Goal: Transaction & Acquisition: Download file/media

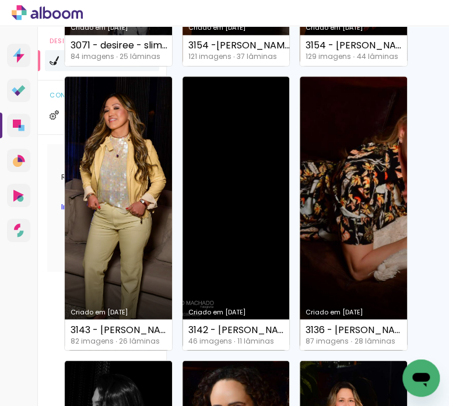
scroll to position [388, 0]
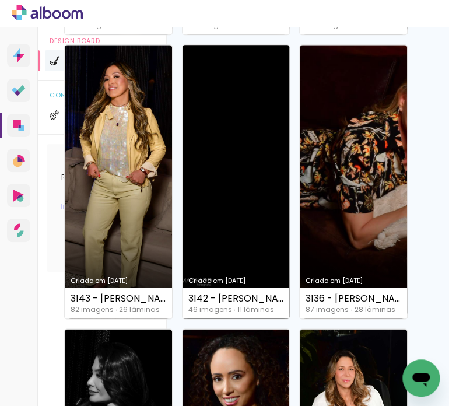
click at [231, 147] on link "Criado em [DATE]" at bounding box center [235, 181] width 107 height 273
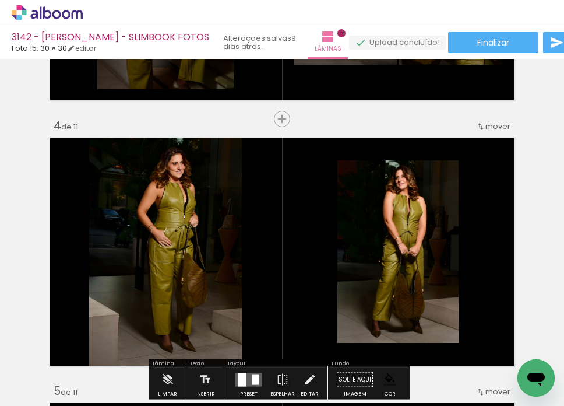
scroll to position [777, 0]
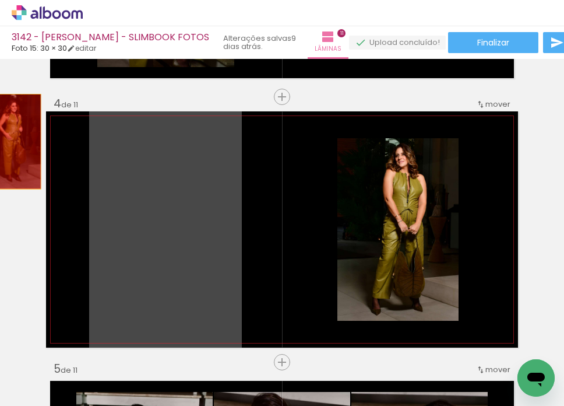
drag, startPoint x: 166, startPoint y: 186, endPoint x: 161, endPoint y: 170, distance: 16.3
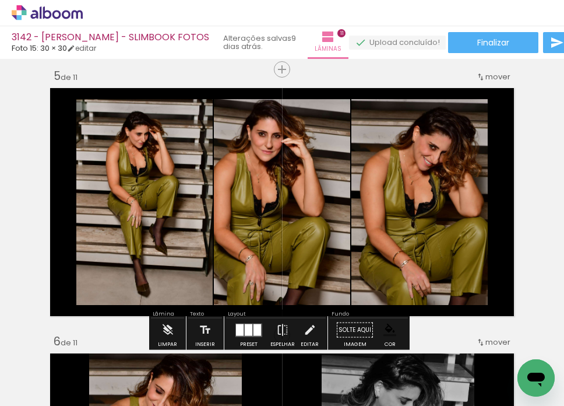
scroll to position [1068, 0]
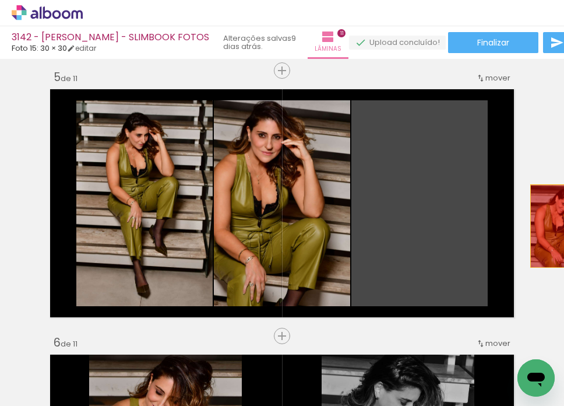
drag, startPoint x: 448, startPoint y: 261, endPoint x: 409, endPoint y: 219, distance: 57.3
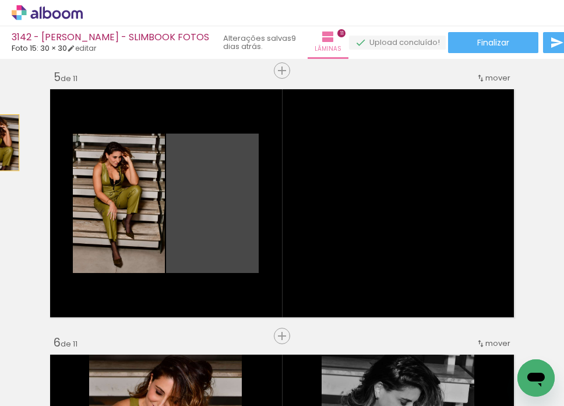
drag, startPoint x: 205, startPoint y: 188, endPoint x: -4, endPoint y: 142, distance: 214.3
click at [0, 142] on html "link( href="../../bower_components/polymer/polymer.html" rel="import" ) picture…" at bounding box center [282, 203] width 564 height 406
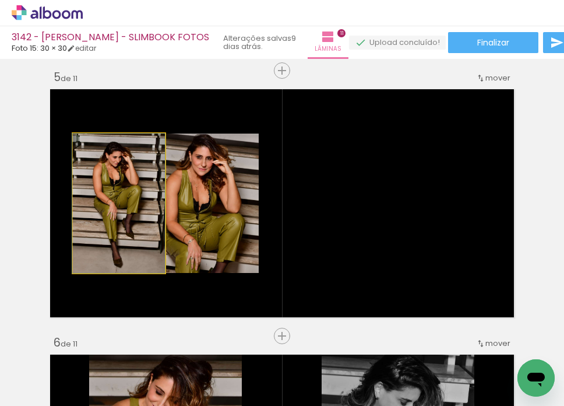
drag, startPoint x: 126, startPoint y: 213, endPoint x: 108, endPoint y: 224, distance: 21.4
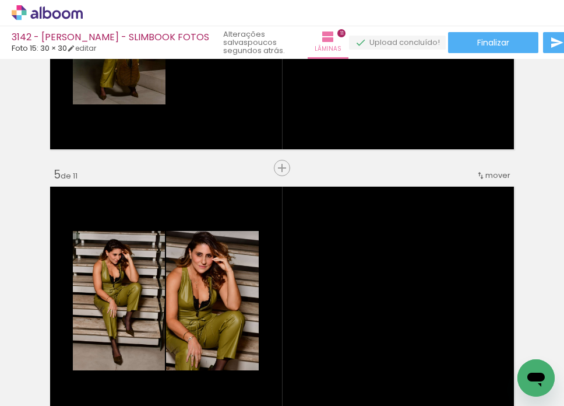
scroll to position [0, 1552]
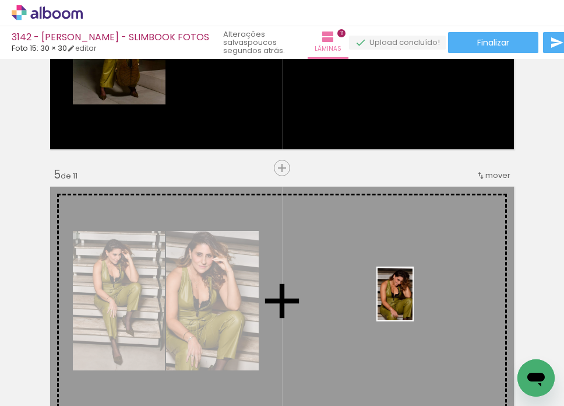
drag, startPoint x: 406, startPoint y: 368, endPoint x: 412, endPoint y: 303, distance: 66.1
click at [412, 303] on quentale-workspace at bounding box center [282, 203] width 564 height 406
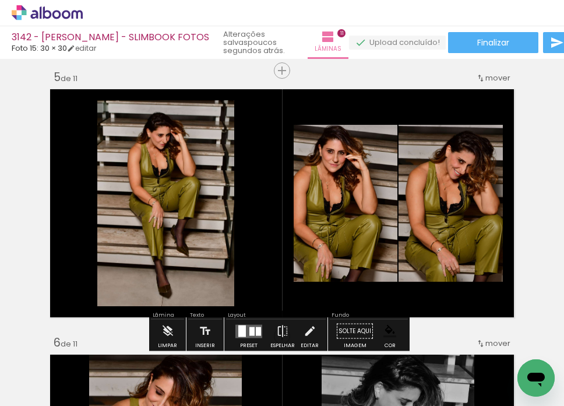
scroll to position [1166, 0]
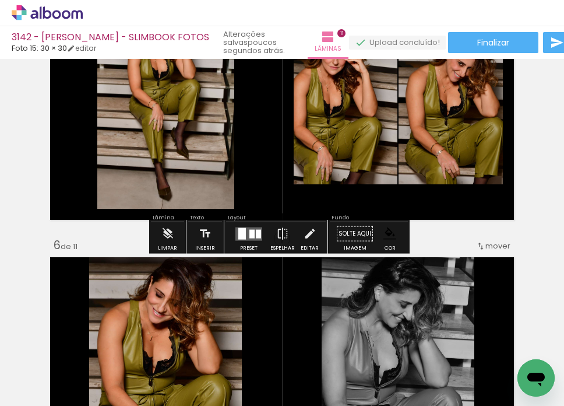
click at [242, 230] on quentale-layouter at bounding box center [248, 233] width 27 height 13
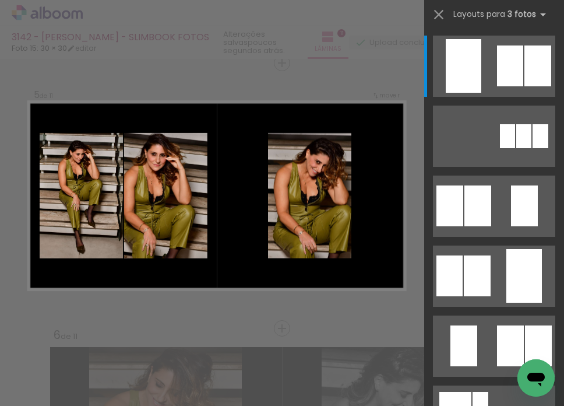
scroll to position [1075, 0]
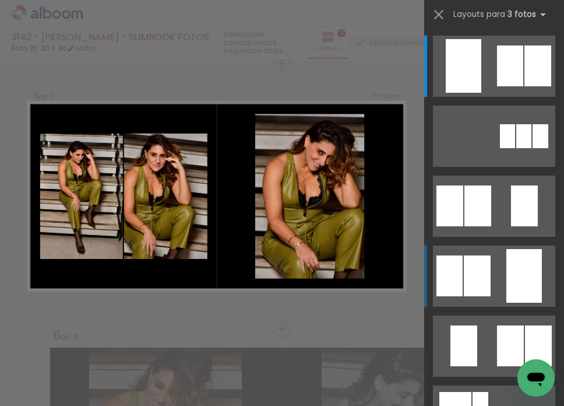
click at [448, 97] on quentale-layouter at bounding box center [494, 66] width 122 height 61
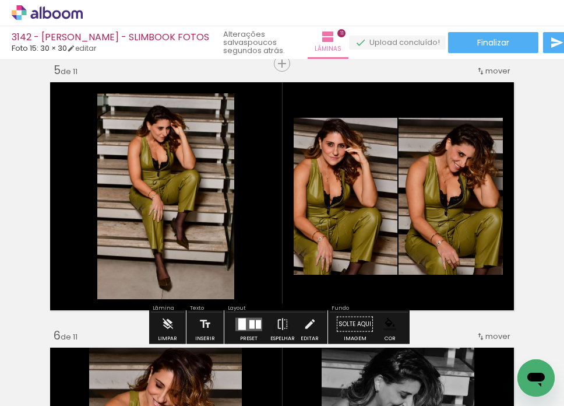
click at [249, 321] on div at bounding box center [251, 323] width 5 height 9
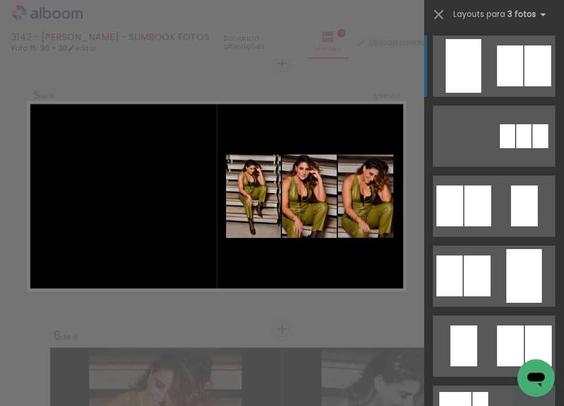
scroll to position [291, 0]
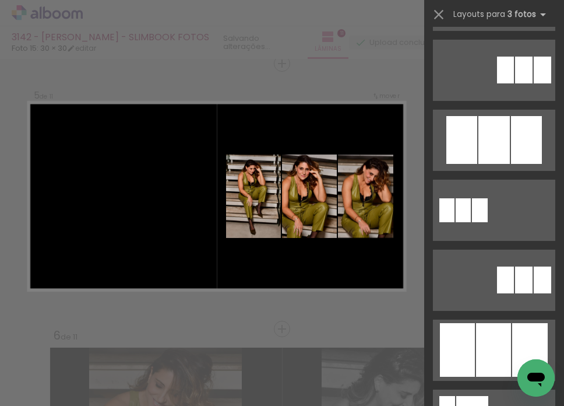
scroll to position [777, 0]
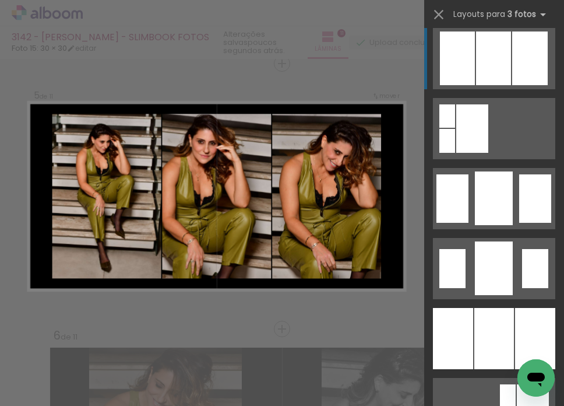
click at [479, 171] on div at bounding box center [494, 198] width 38 height 54
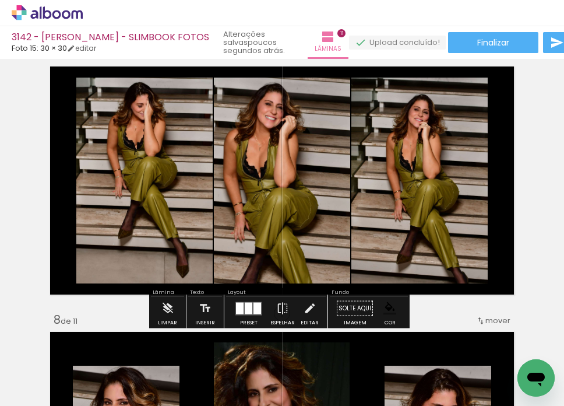
scroll to position [1658, 0]
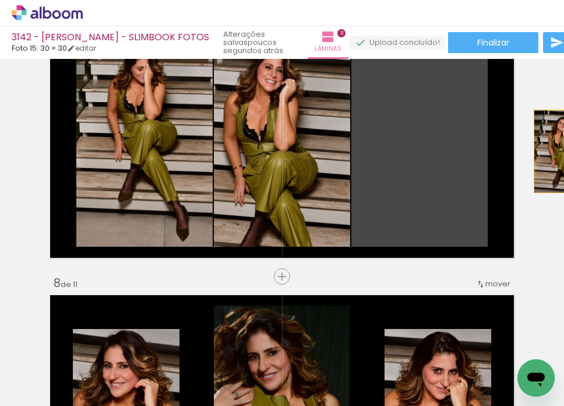
drag, startPoint x: 427, startPoint y: 152, endPoint x: 534, endPoint y: 156, distance: 106.8
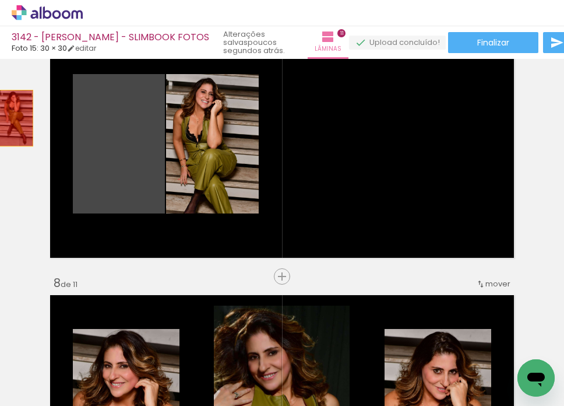
drag, startPoint x: 99, startPoint y: 168, endPoint x: 29, endPoint y: 127, distance: 81.0
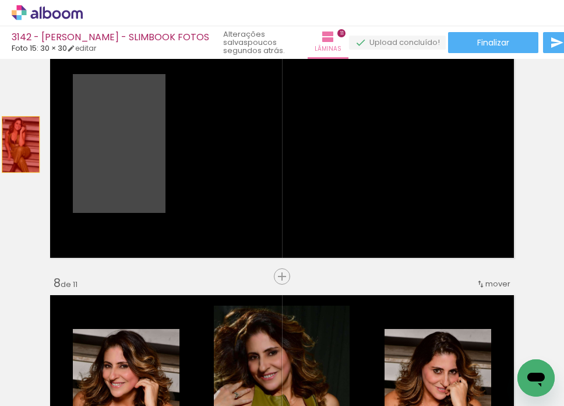
drag, startPoint x: 119, startPoint y: 164, endPoint x: 14, endPoint y: 143, distance: 107.1
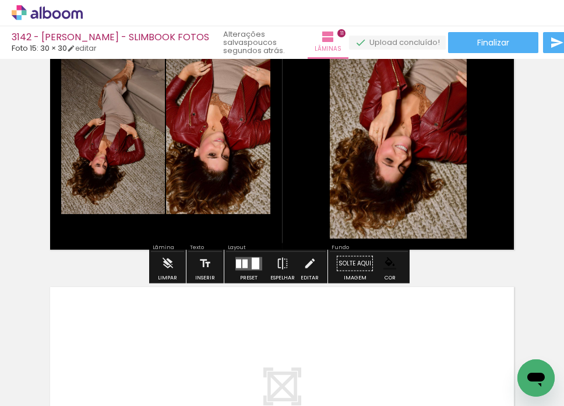
scroll to position [2630, 0]
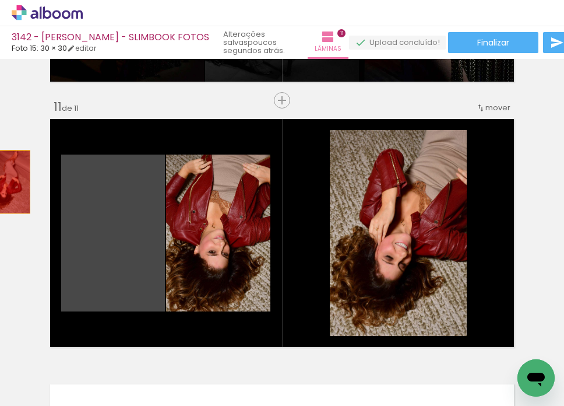
drag, startPoint x: 132, startPoint y: 209, endPoint x: -1, endPoint y: 180, distance: 136.1
click at [0, 180] on html "link( href="../../bower_components/polymer/polymer.html" rel="import" ) picture…" at bounding box center [282, 203] width 564 height 406
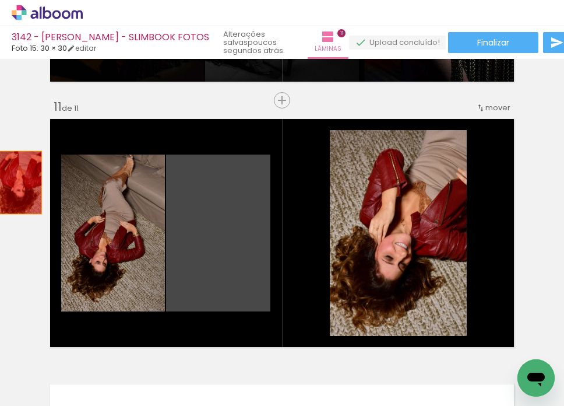
drag, startPoint x: 191, startPoint y: 235, endPoint x: 17, endPoint y: 183, distance: 181.8
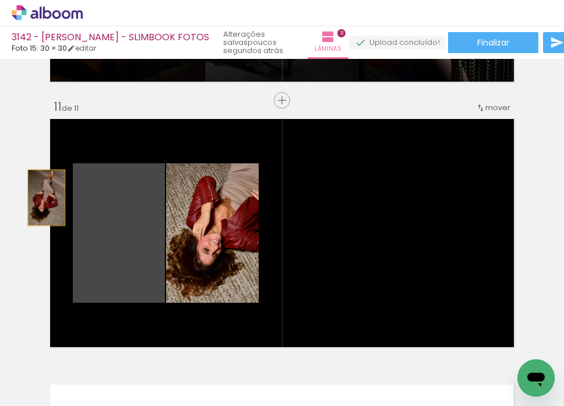
drag, startPoint x: 118, startPoint y: 244, endPoint x: 42, endPoint y: 198, distance: 89.2
click at [46, 198] on quentale-layouter at bounding box center [282, 233] width 472 height 236
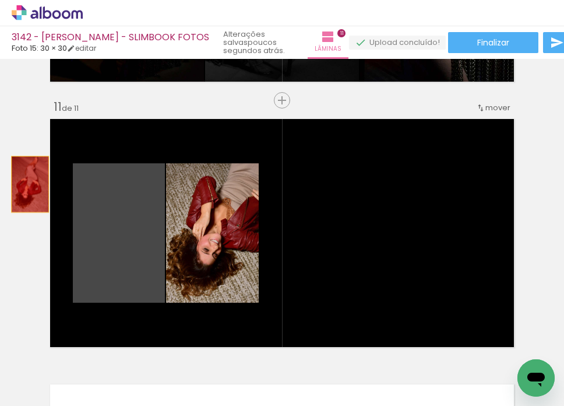
drag, startPoint x: 129, startPoint y: 242, endPoint x: 26, endPoint y: 184, distance: 118.2
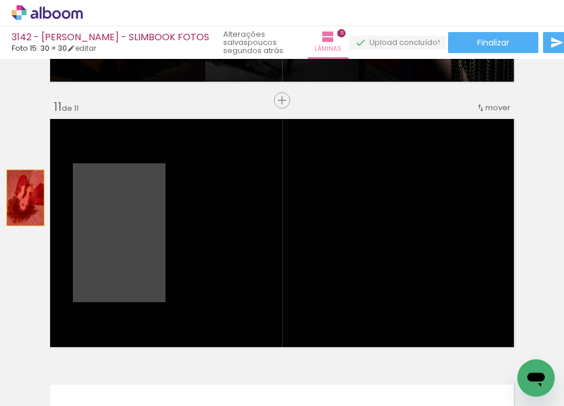
drag, startPoint x: 132, startPoint y: 233, endPoint x: 14, endPoint y: 205, distance: 121.5
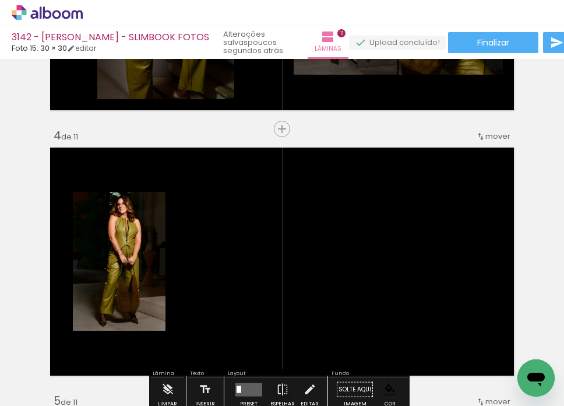
scroll to position [777, 0]
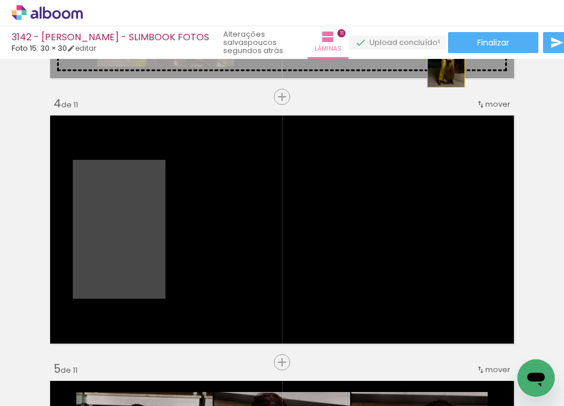
drag, startPoint x: 142, startPoint y: 242, endPoint x: 454, endPoint y: 78, distance: 352.0
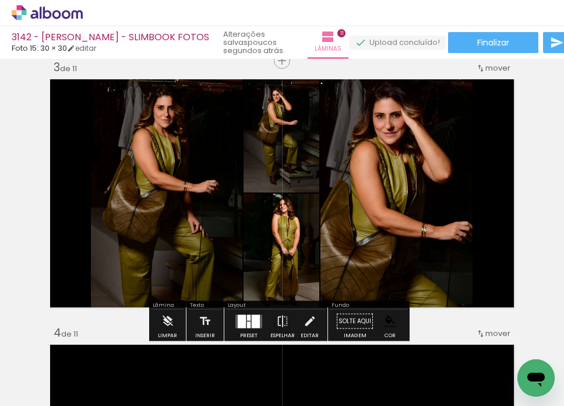
scroll to position [583, 0]
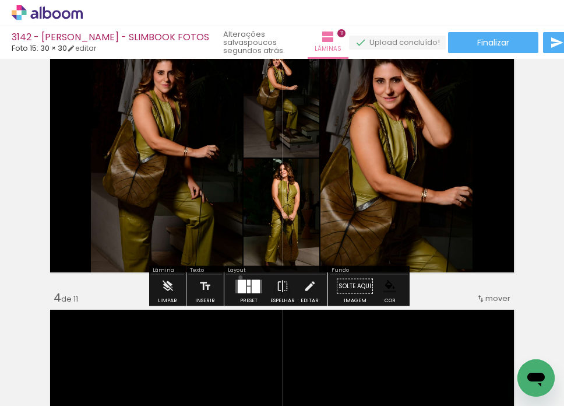
drag, startPoint x: 238, startPoint y: 277, endPoint x: 269, endPoint y: 263, distance: 34.2
click at [243, 271] on div "Layout Preset Espelhar Editar" at bounding box center [275, 286] width 103 height 40
drag, startPoint x: 246, startPoint y: 286, endPoint x: 256, endPoint y: 280, distance: 11.2
click at [0, 0] on slot at bounding box center [0, 0] width 0 height 0
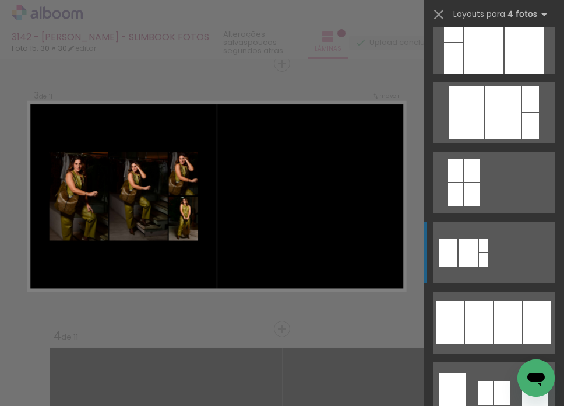
scroll to position [680, 0]
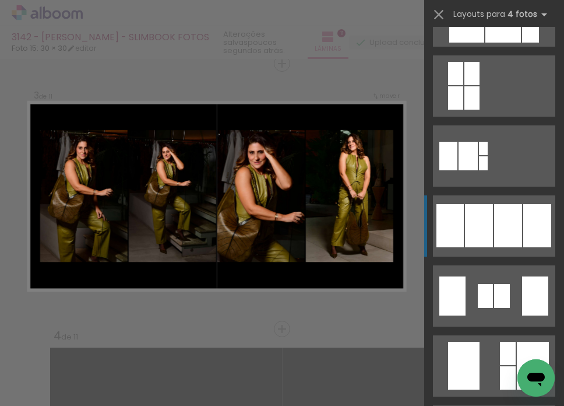
click at [499, 284] on div at bounding box center [502, 296] width 16 height 24
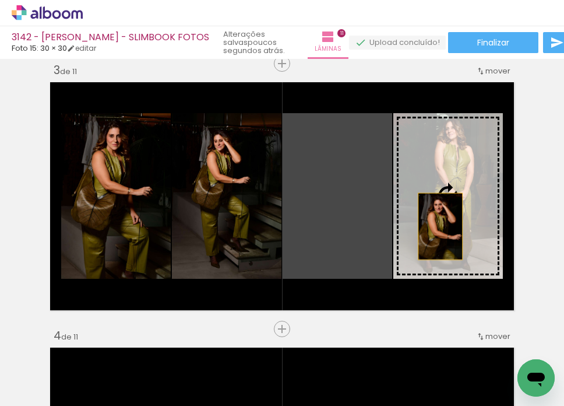
drag, startPoint x: 361, startPoint y: 225, endPoint x: 456, endPoint y: 226, distance: 94.4
click at [0, 0] on slot at bounding box center [0, 0] width 0 height 0
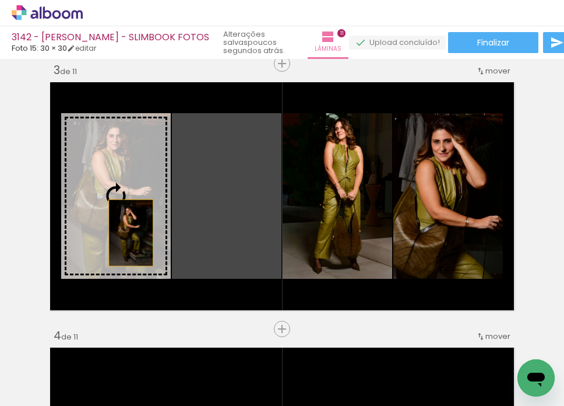
drag, startPoint x: 201, startPoint y: 232, endPoint x: 107, endPoint y: 233, distance: 94.4
click at [0, 0] on slot at bounding box center [0, 0] width 0 height 0
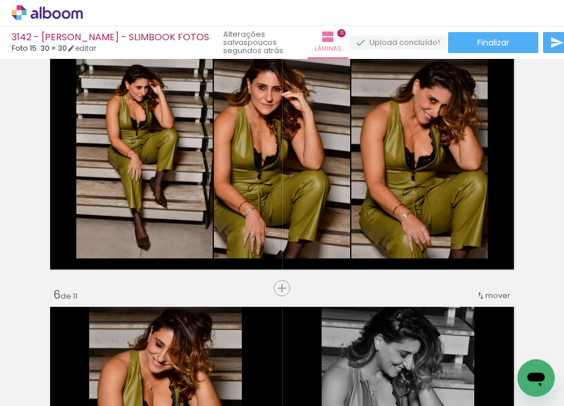
scroll to position [1128, 0]
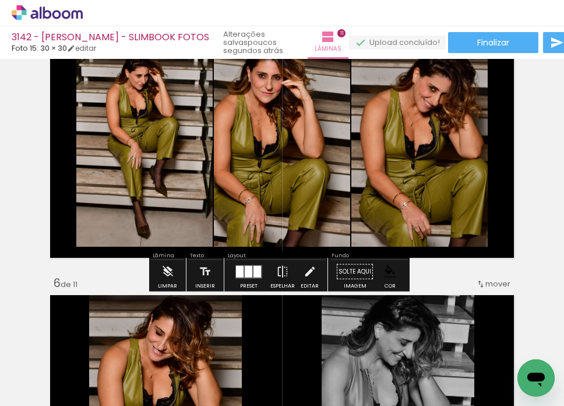
drag, startPoint x: 270, startPoint y: 193, endPoint x: 24, endPoint y: 169, distance: 247.1
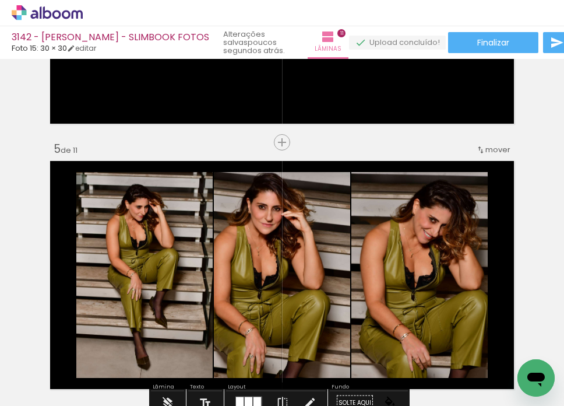
scroll to position [1031, 0]
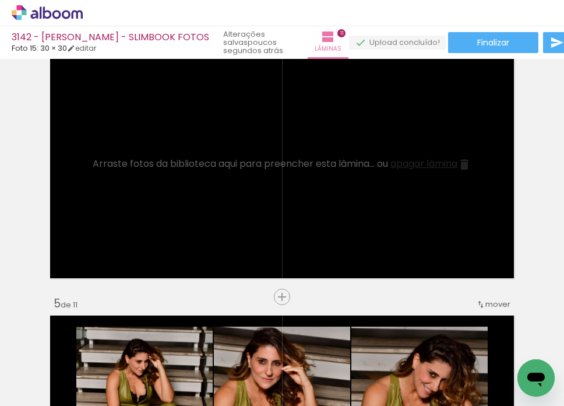
scroll to position [874, 0]
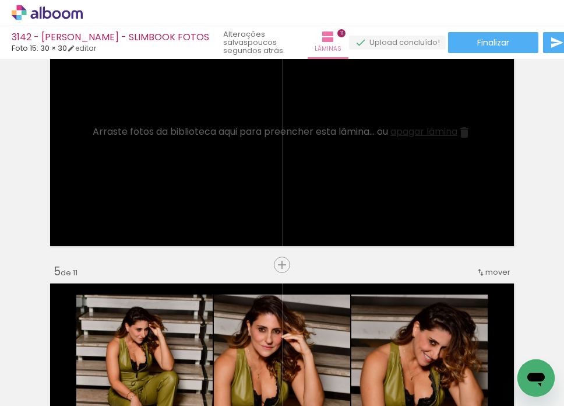
click at [440, 128] on span "apagar lâmina" at bounding box center [424, 131] width 67 height 13
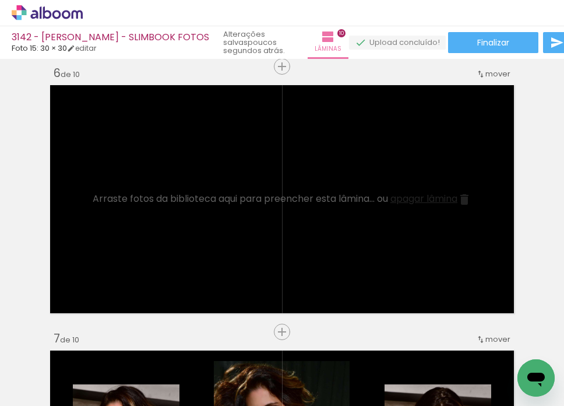
scroll to position [1360, 0]
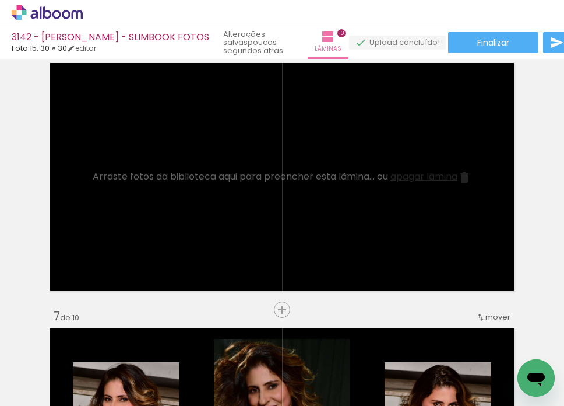
click at [438, 171] on span "apagar lâmina" at bounding box center [424, 176] width 67 height 13
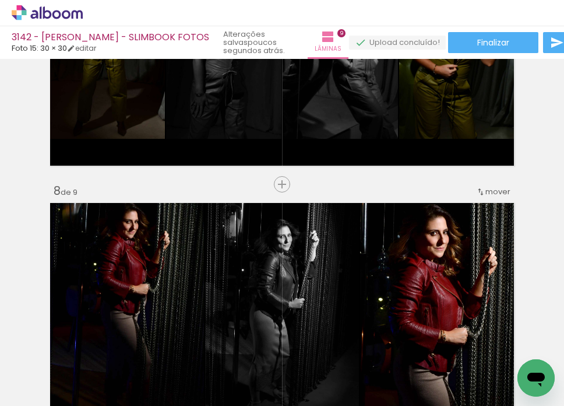
scroll to position [1749, 0]
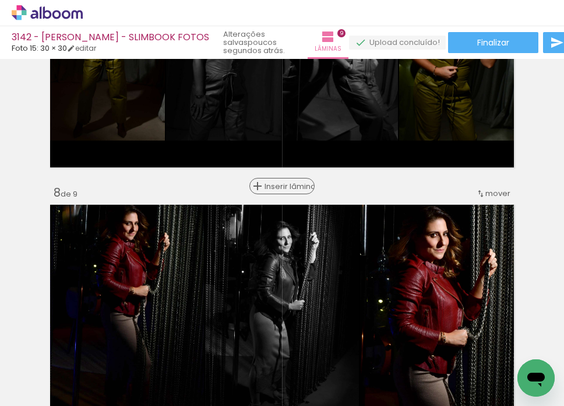
click at [280, 185] on span "Inserir lâmina" at bounding box center [287, 186] width 45 height 8
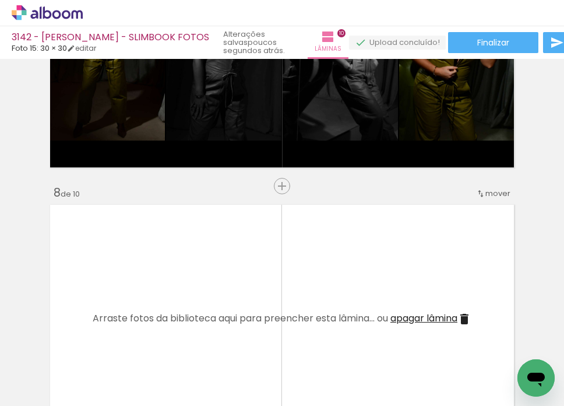
scroll to position [0, 747]
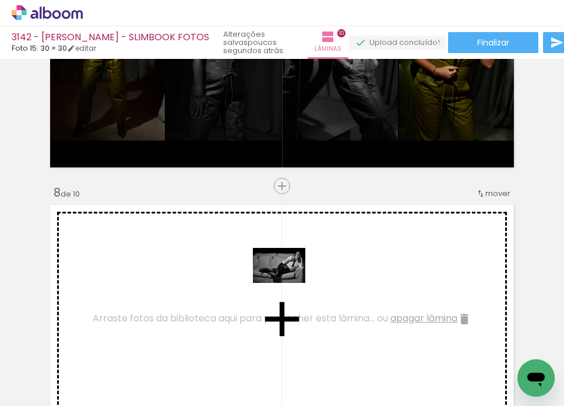
drag, startPoint x: 300, startPoint y: 362, endPoint x: 286, endPoint y: 289, distance: 74.8
click at [287, 282] on quentale-workspace at bounding box center [282, 203] width 564 height 406
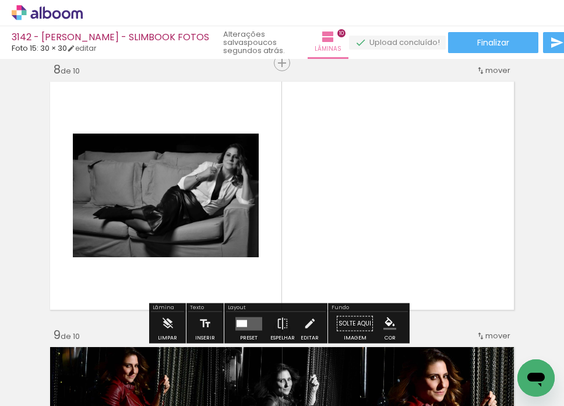
scroll to position [1943, 0]
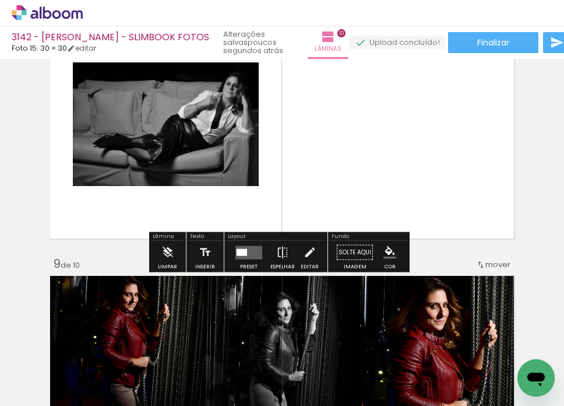
click at [247, 258] on quentale-layouter at bounding box center [248, 251] width 27 height 13
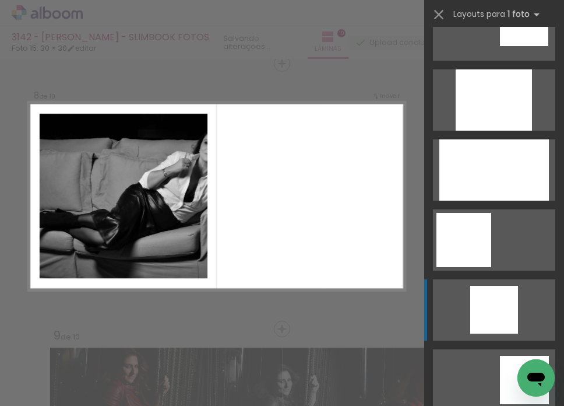
scroll to position [680, 0]
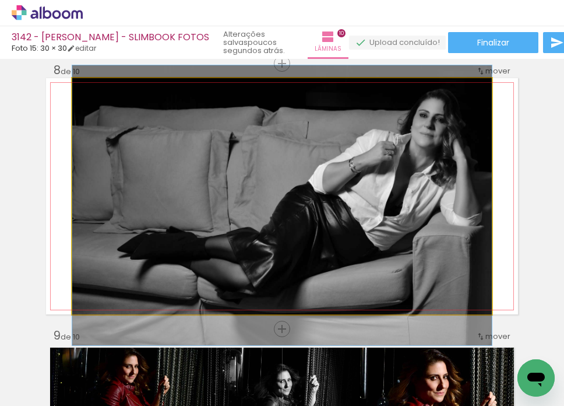
drag, startPoint x: 363, startPoint y: 172, endPoint x: 361, endPoint y: 181, distance: 9.4
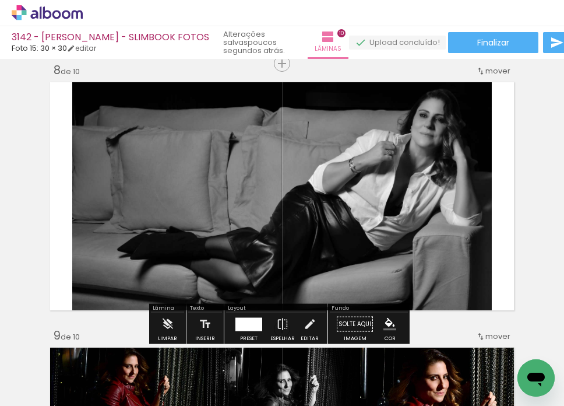
click at [379, 319] on paper-menu-button "#ffebee #ffcdd2 #ef9a9a #e57373 #ef5350 #f44336 #e53935 #d32f2f #c62828 #b71c1c…" at bounding box center [390, 324] width 22 height 22
click at [384, 319] on iron-icon "color picker" at bounding box center [390, 324] width 13 height 13
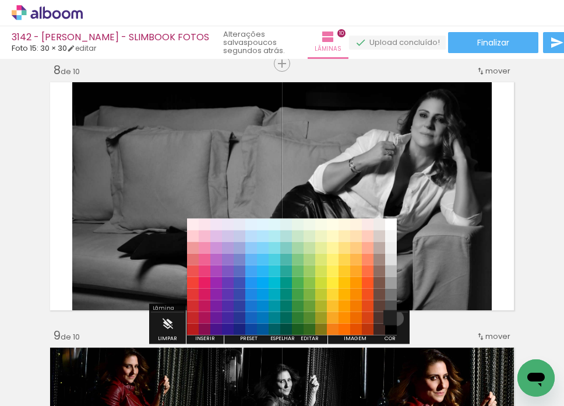
click at [392, 317] on paper-item "#212121" at bounding box center [391, 317] width 12 height 12
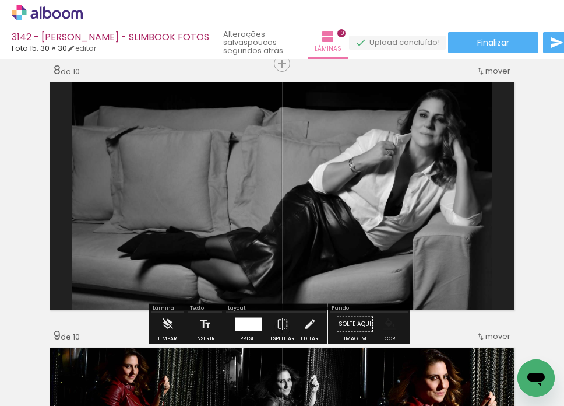
drag, startPoint x: 386, startPoint y: 317, endPoint x: 385, endPoint y: 324, distance: 6.5
click at [384, 318] on iron-icon "color picker" at bounding box center [390, 324] width 13 height 13
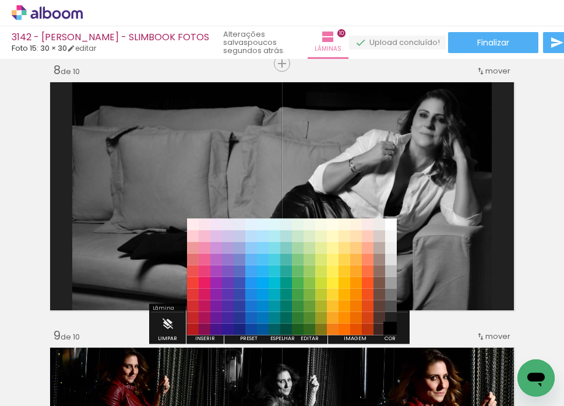
click at [392, 328] on paper-item "#000000" at bounding box center [391, 329] width 12 height 12
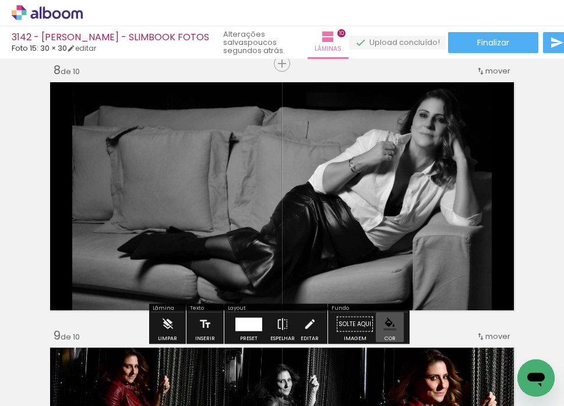
drag, startPoint x: 396, startPoint y: 329, endPoint x: 531, endPoint y: 222, distance: 171.8
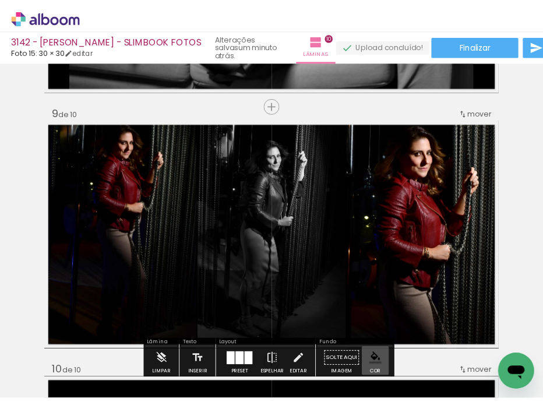
scroll to position [2065, 0]
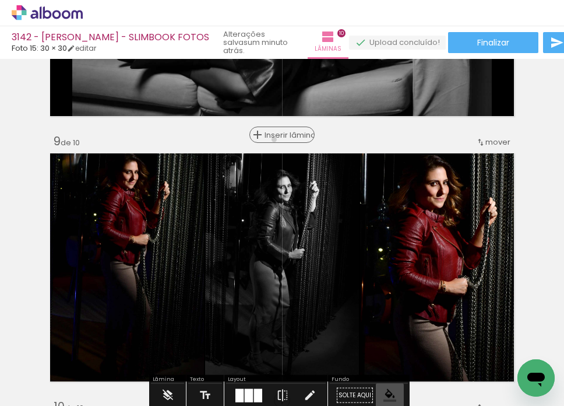
click at [277, 139] on span "Inserir lâmina" at bounding box center [287, 135] width 45 height 8
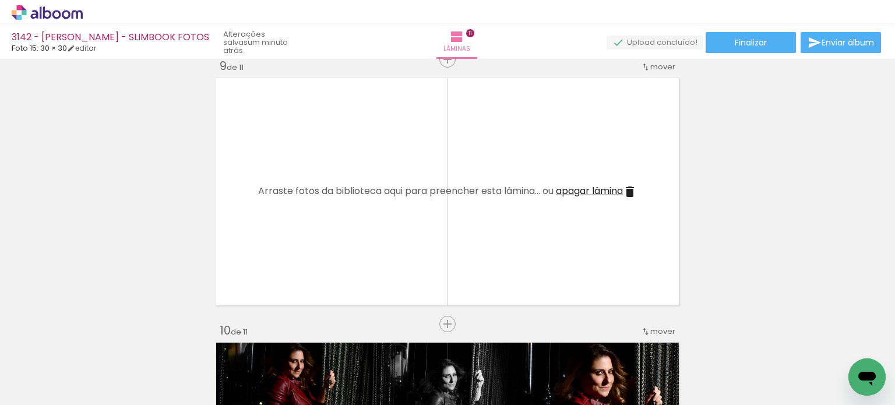
scroll to position [2159, 0]
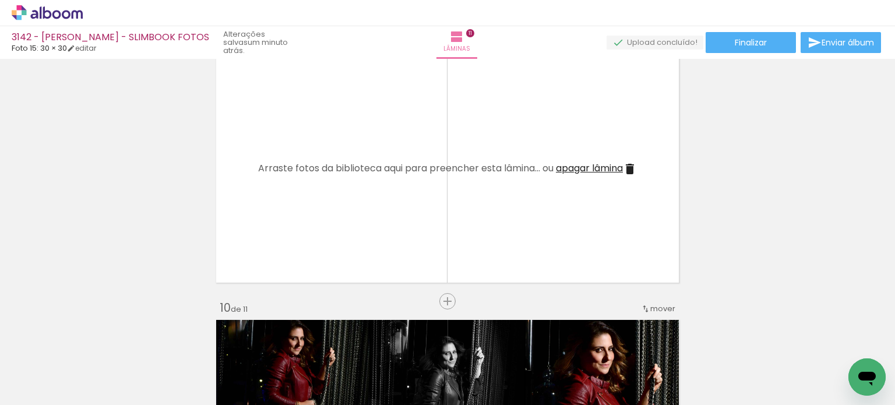
drag, startPoint x: 422, startPoint y: 381, endPoint x: 68, endPoint y: 202, distance: 396.2
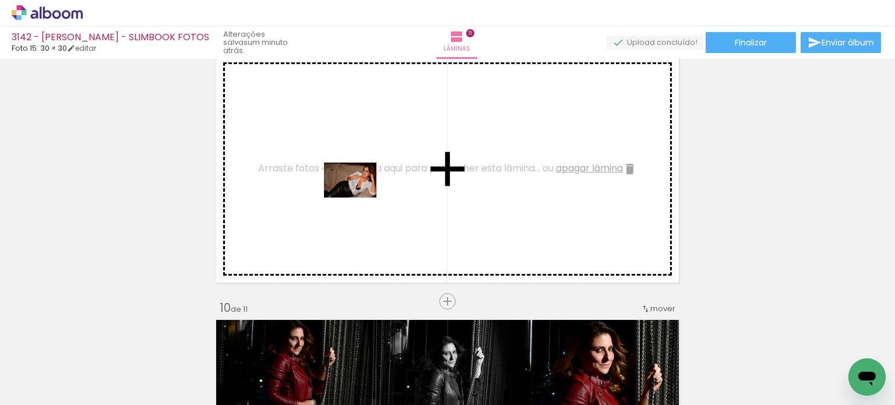
drag, startPoint x: 422, startPoint y: 368, endPoint x: 308, endPoint y: 322, distance: 123.4
click at [358, 198] on quentale-workspace at bounding box center [447, 202] width 895 height 405
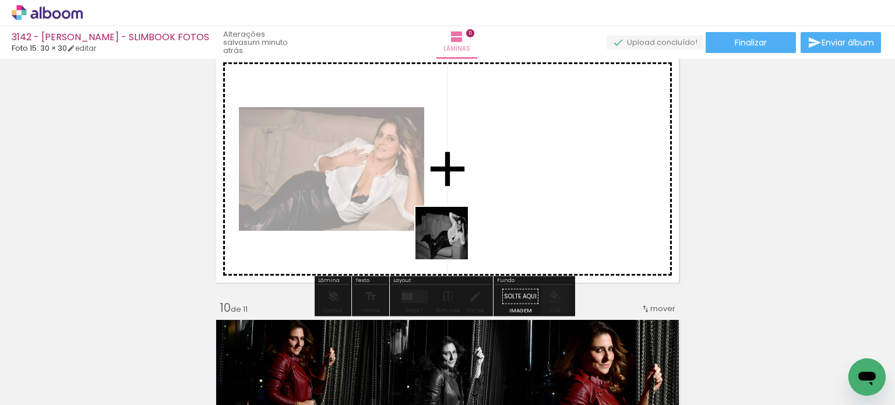
drag, startPoint x: 356, startPoint y: 365, endPoint x: 459, endPoint y: 232, distance: 168.7
click at [459, 232] on quentale-workspace at bounding box center [447, 202] width 895 height 405
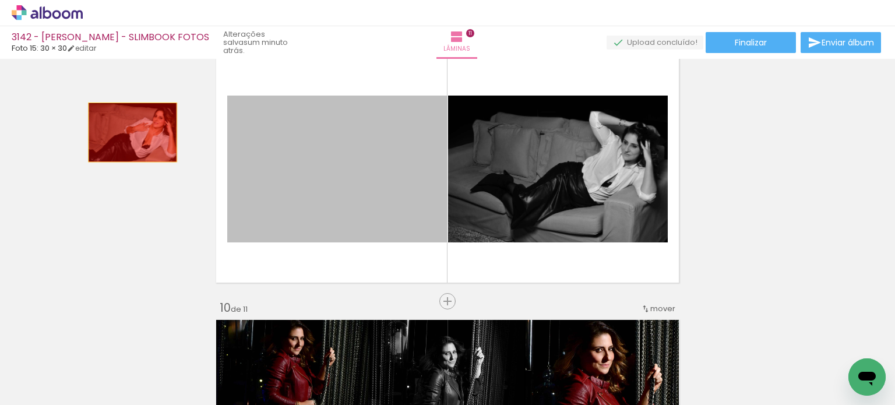
drag, startPoint x: 350, startPoint y: 188, endPoint x: 192, endPoint y: 156, distance: 161.3
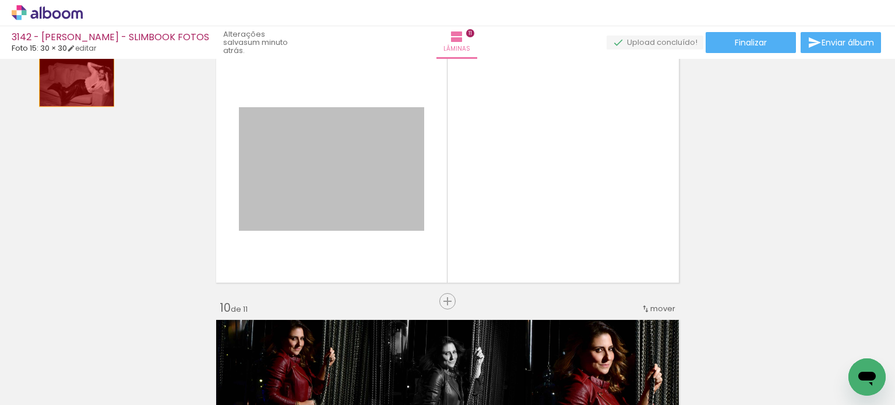
drag, startPoint x: 333, startPoint y: 174, endPoint x: 72, endPoint y: 81, distance: 277.1
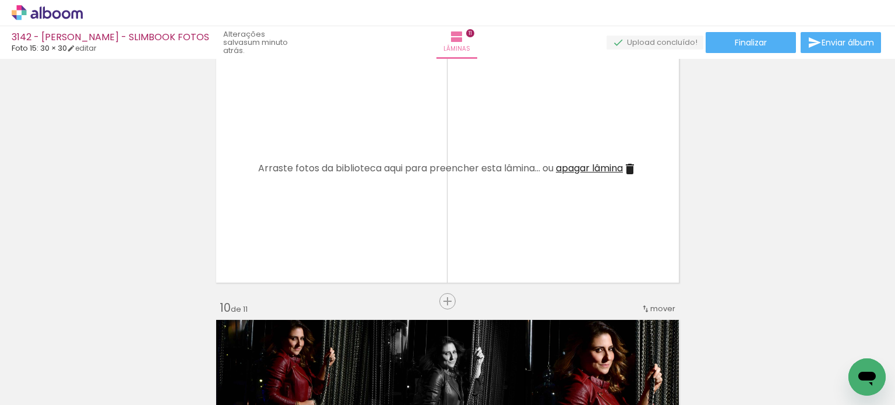
scroll to position [0, 0]
drag, startPoint x: 361, startPoint y: 193, endPoint x: 494, endPoint y: 225, distance: 136.7
click at [494, 225] on quentale-layouter at bounding box center [447, 168] width 471 height 235
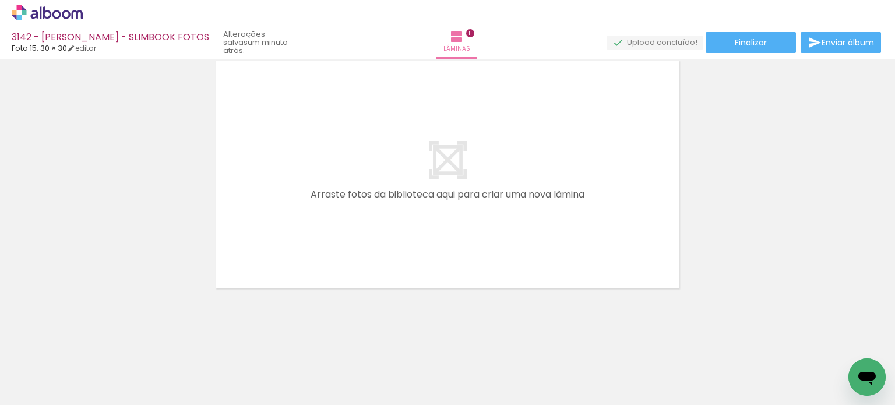
scroll to position [2947, 0]
click at [494, 225] on quentale-layouter at bounding box center [447, 174] width 471 height 235
drag, startPoint x: 494, startPoint y: 225, endPoint x: 504, endPoint y: 274, distance: 50.0
click at [504, 274] on quentale-layouter at bounding box center [447, 174] width 471 height 235
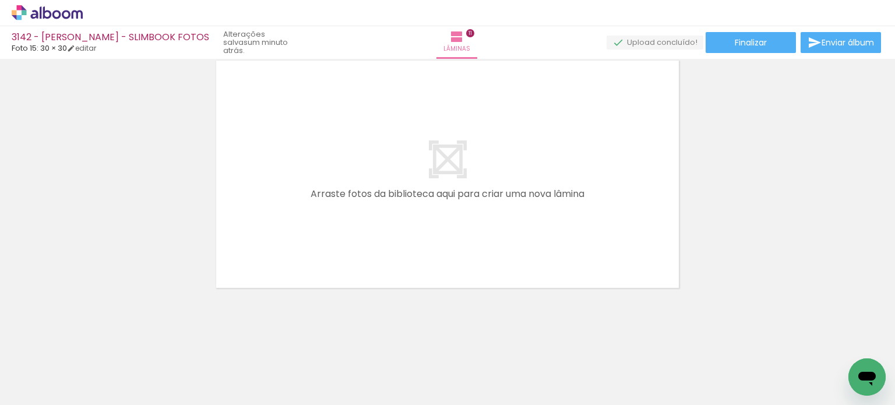
click at [444, 161] on quentale-layouter at bounding box center [447, 174] width 471 height 235
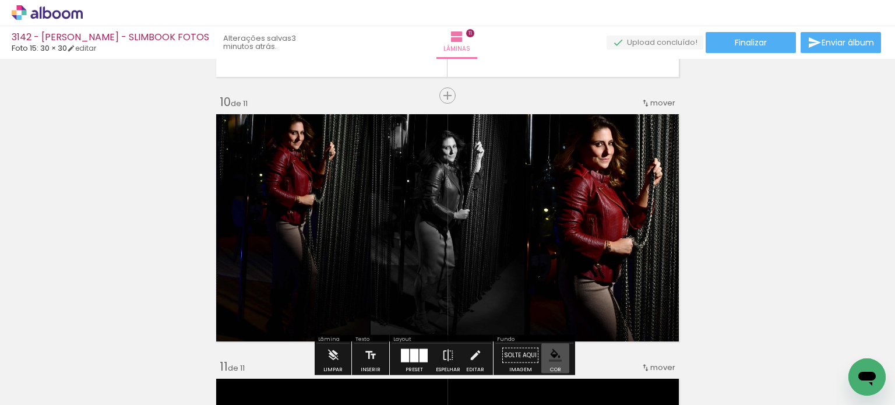
scroll to position [2656, 0]
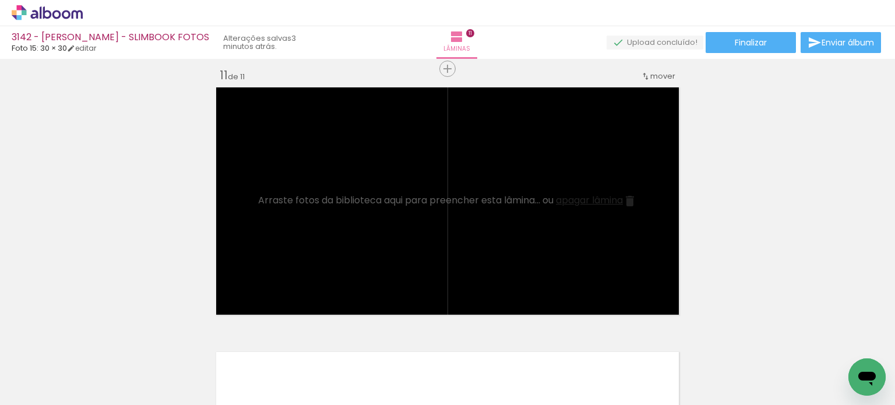
click at [604, 198] on span "apagar lâmina" at bounding box center [589, 200] width 67 height 13
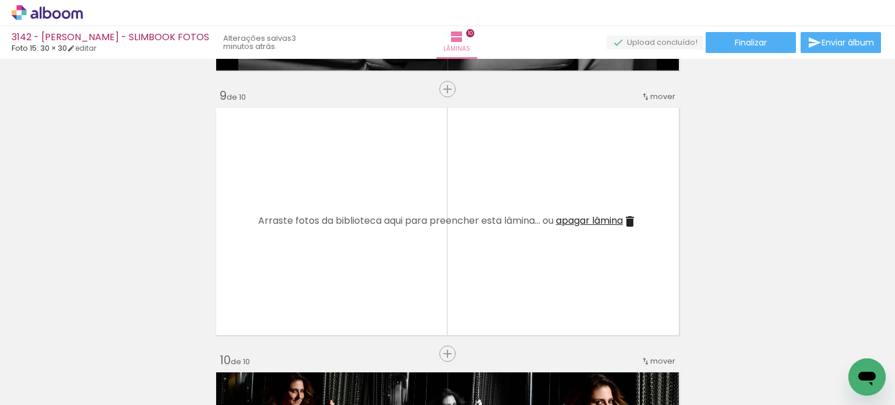
scroll to position [2100, 0]
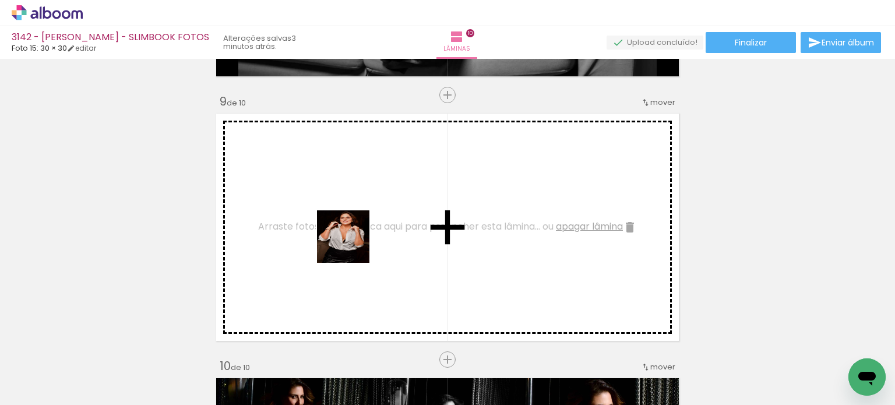
drag, startPoint x: 316, startPoint y: 286, endPoint x: 339, endPoint y: 343, distance: 62.0
click at [353, 251] on quentale-workspace at bounding box center [447, 202] width 895 height 405
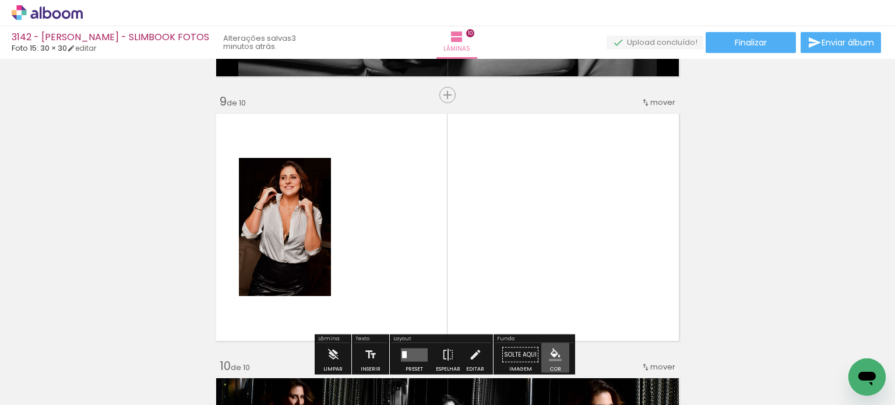
drag, startPoint x: 328, startPoint y: 377, endPoint x: 395, endPoint y: 350, distance: 72.4
click at [429, 242] on quentale-workspace at bounding box center [447, 202] width 895 height 405
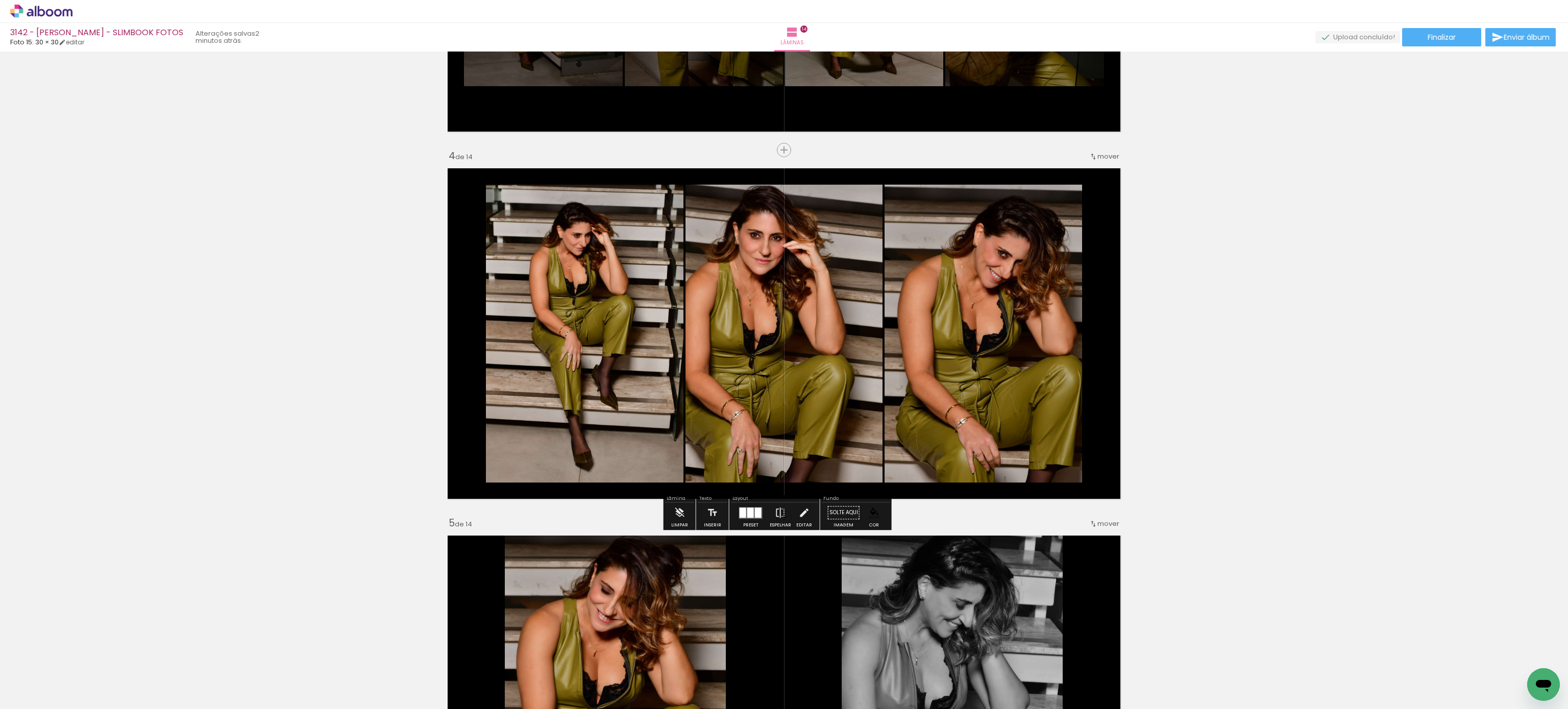
scroll to position [681, 0]
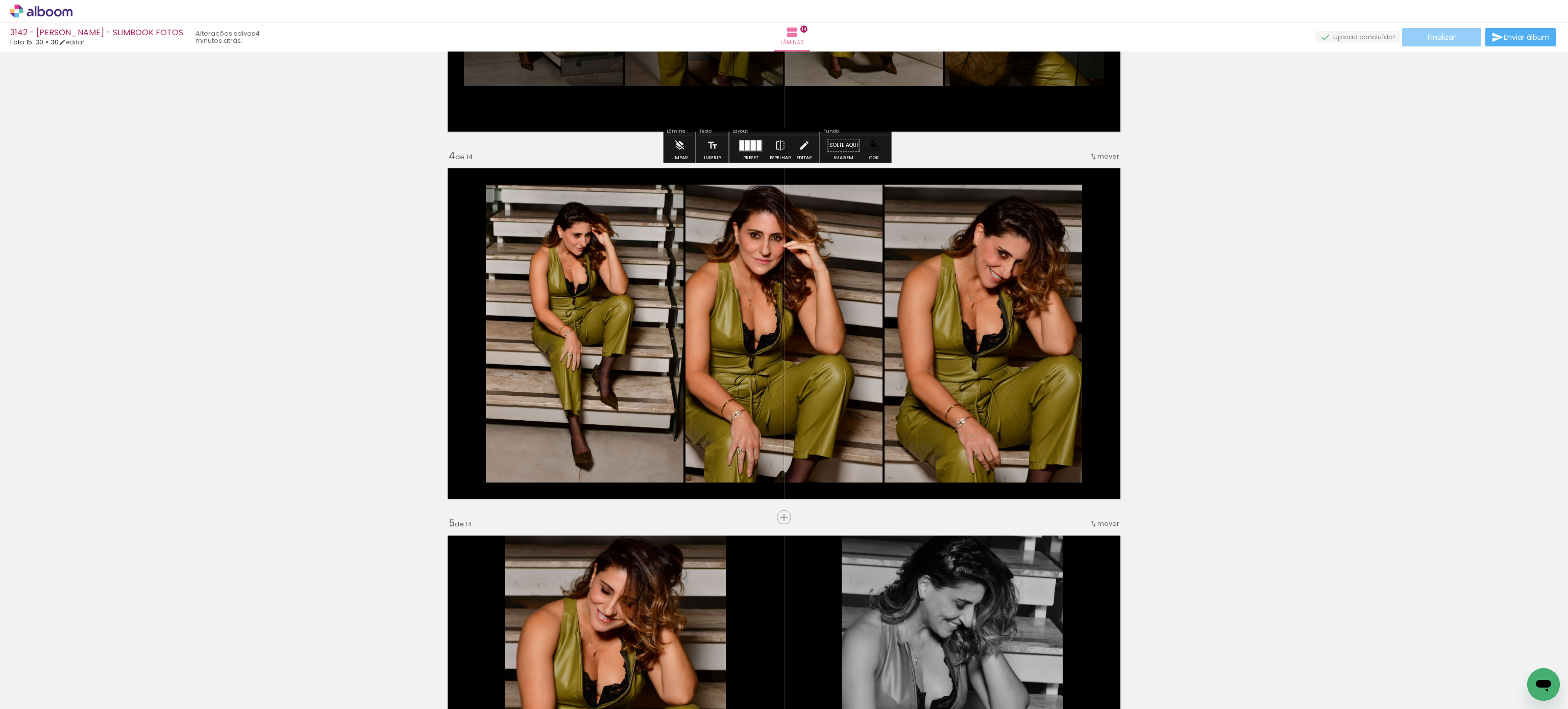
click at [1426, 28] on paper-button "Finalizar" at bounding box center [1441, 37] width 79 height 18
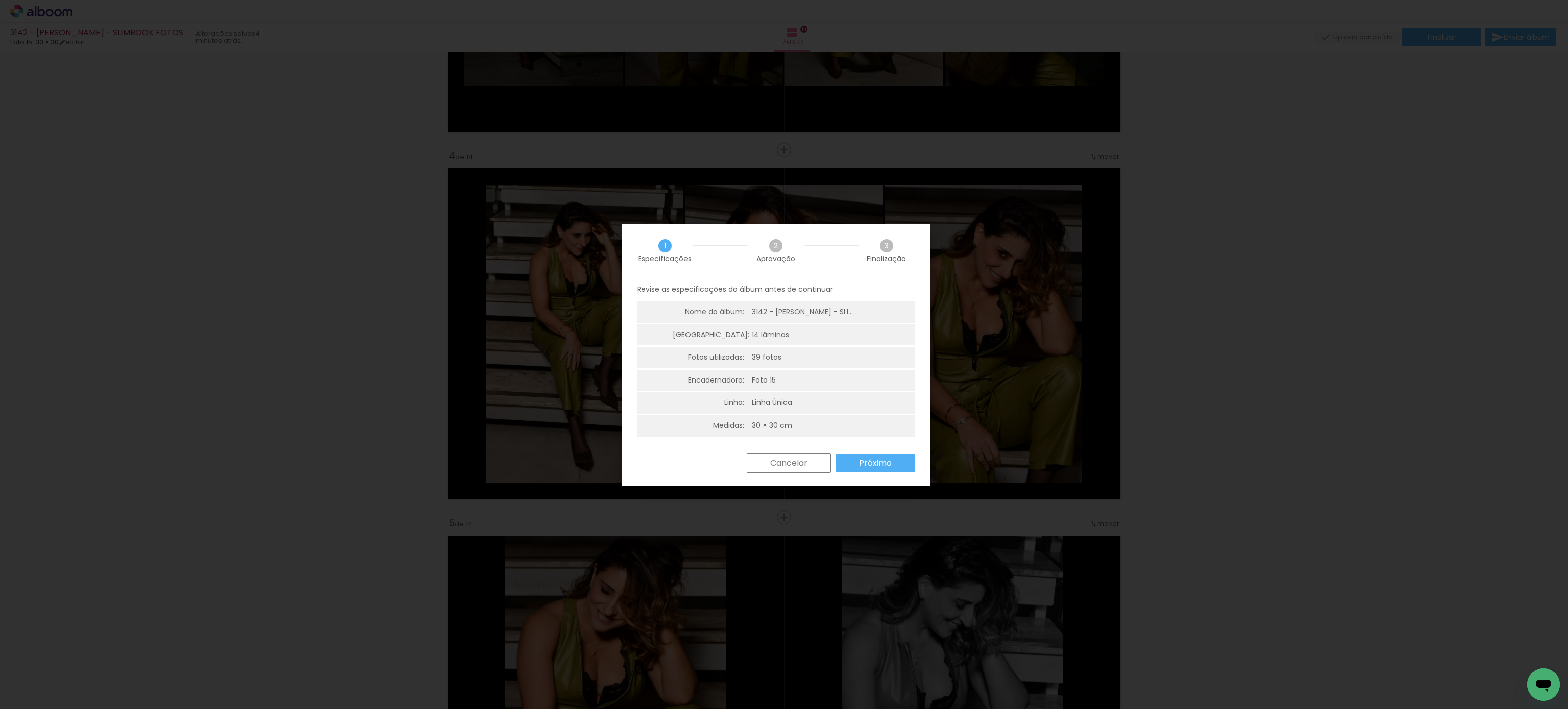
click at [894, 467] on paper-button "Próximo" at bounding box center [875, 463] width 79 height 18
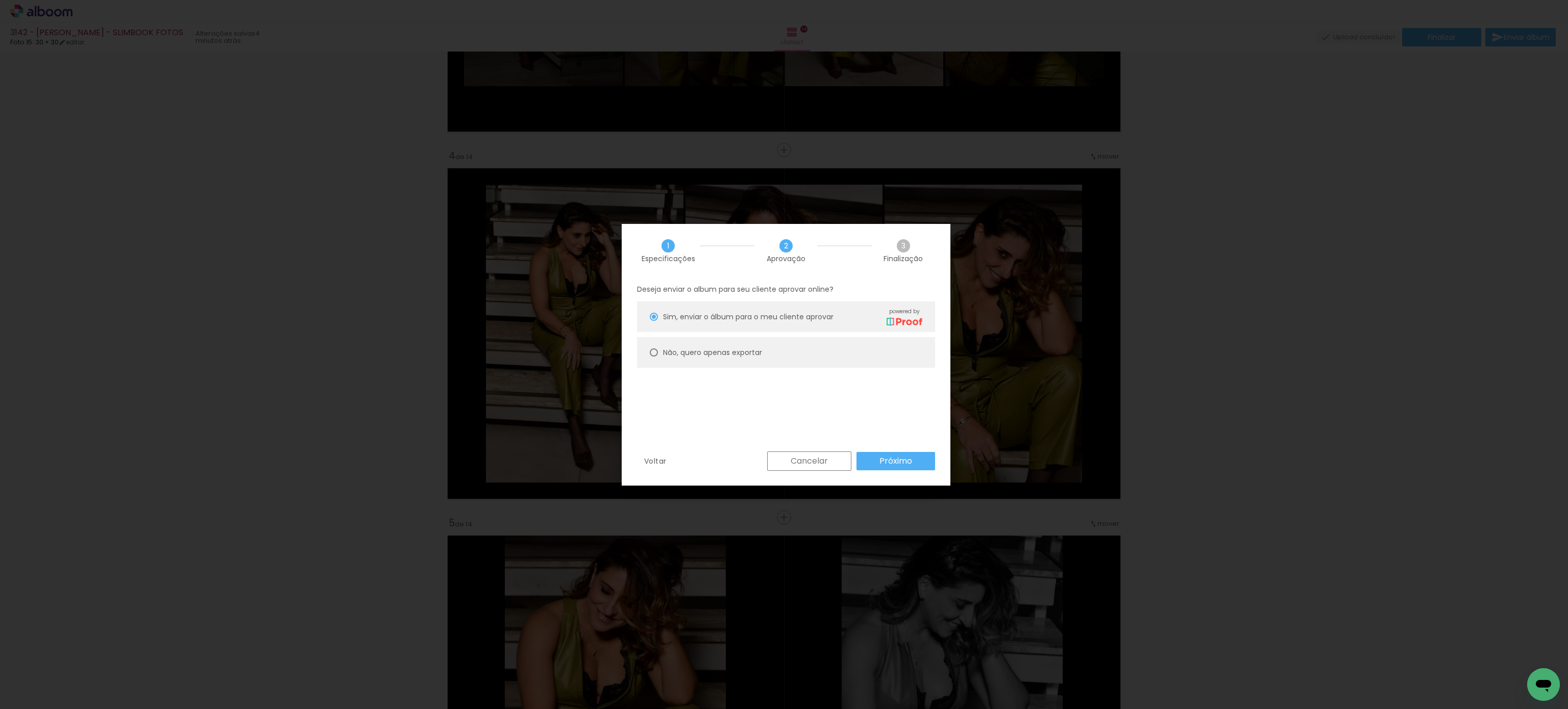
click at [689, 342] on paper-radio-button "Não, quero apenas exportar" at bounding box center [785, 352] width 298 height 31
type paper-radio-button "on"
click at [0, 0] on slot "Cancelar" at bounding box center [0, 0] width 0 height 0
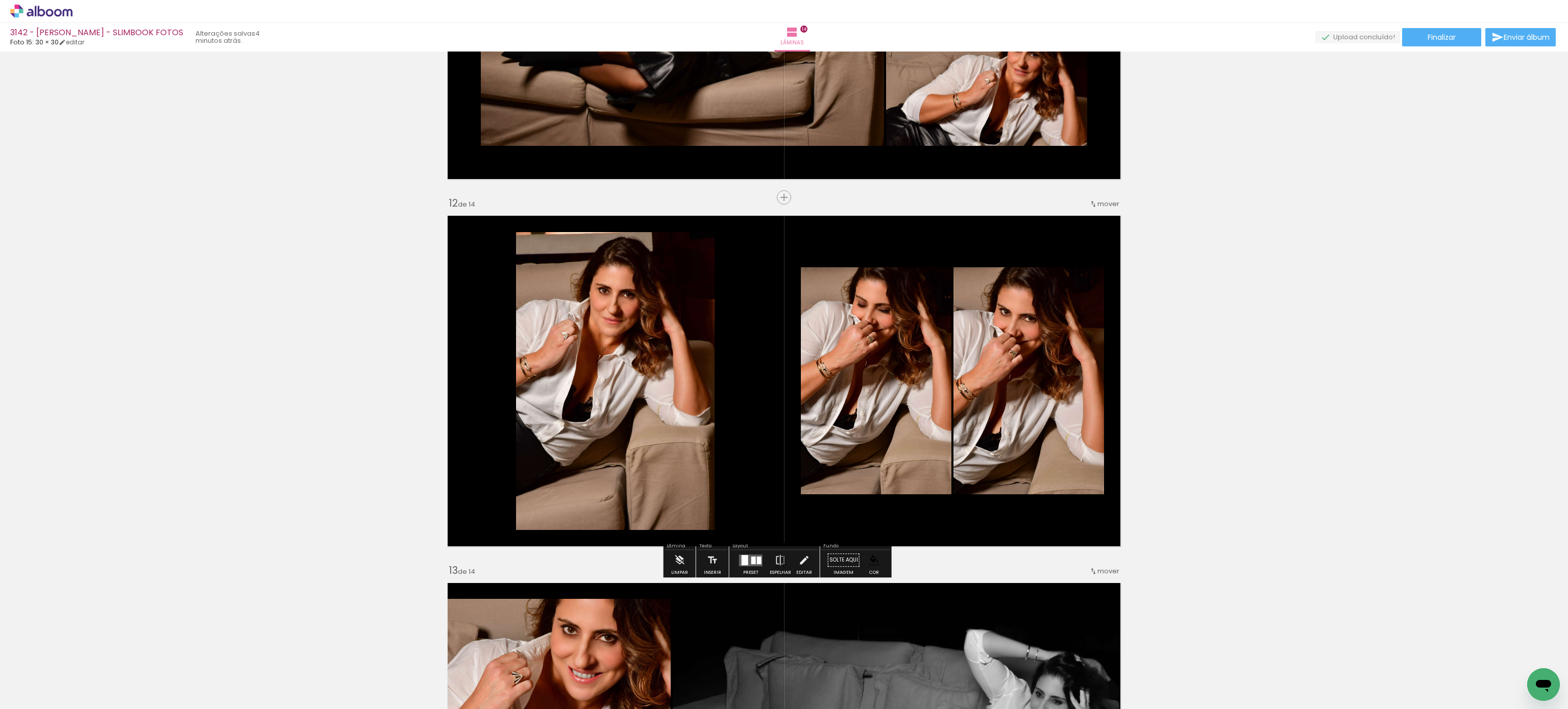
scroll to position [4251, 0]
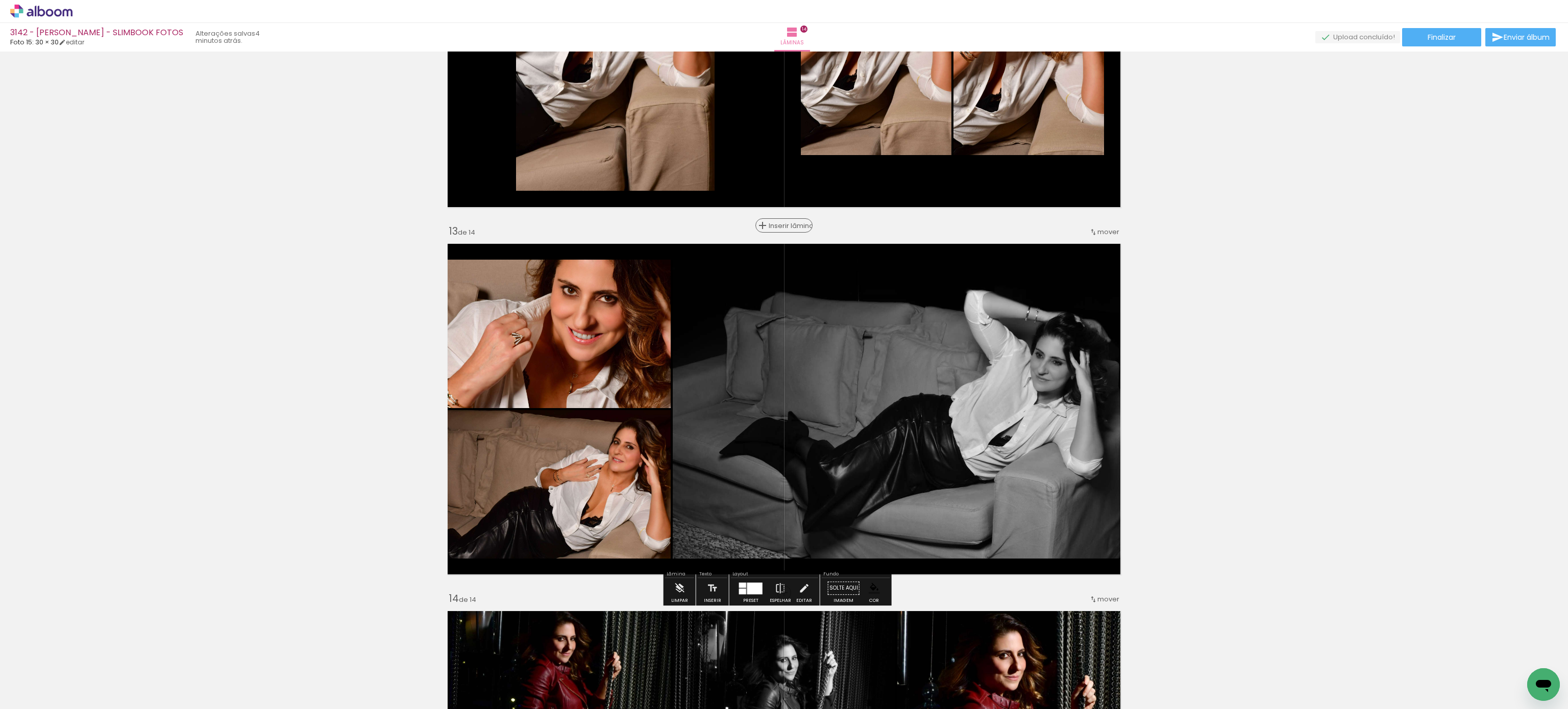
click at [769, 223] on span "Inserir lâmina" at bounding box center [788, 226] width 39 height 7
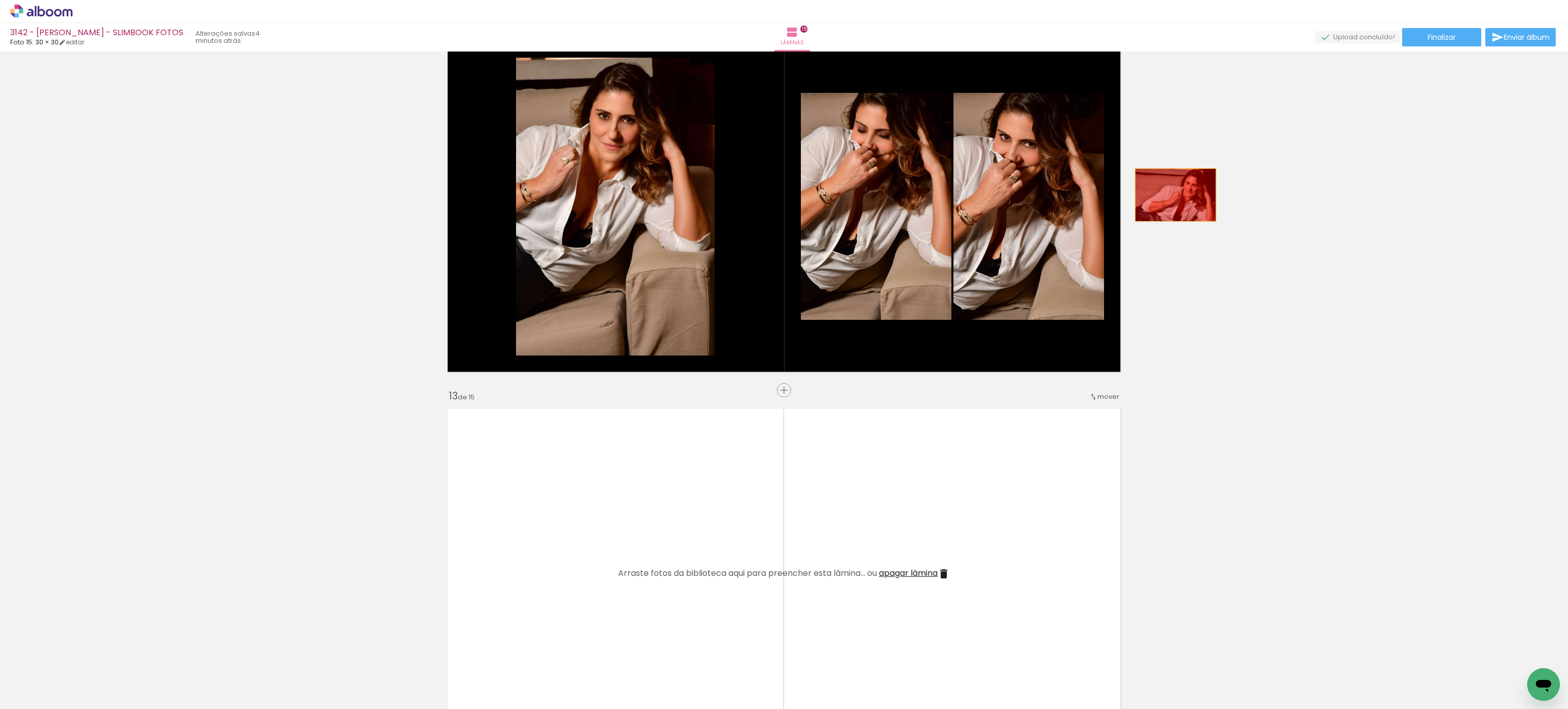
scroll to position [4422, 0]
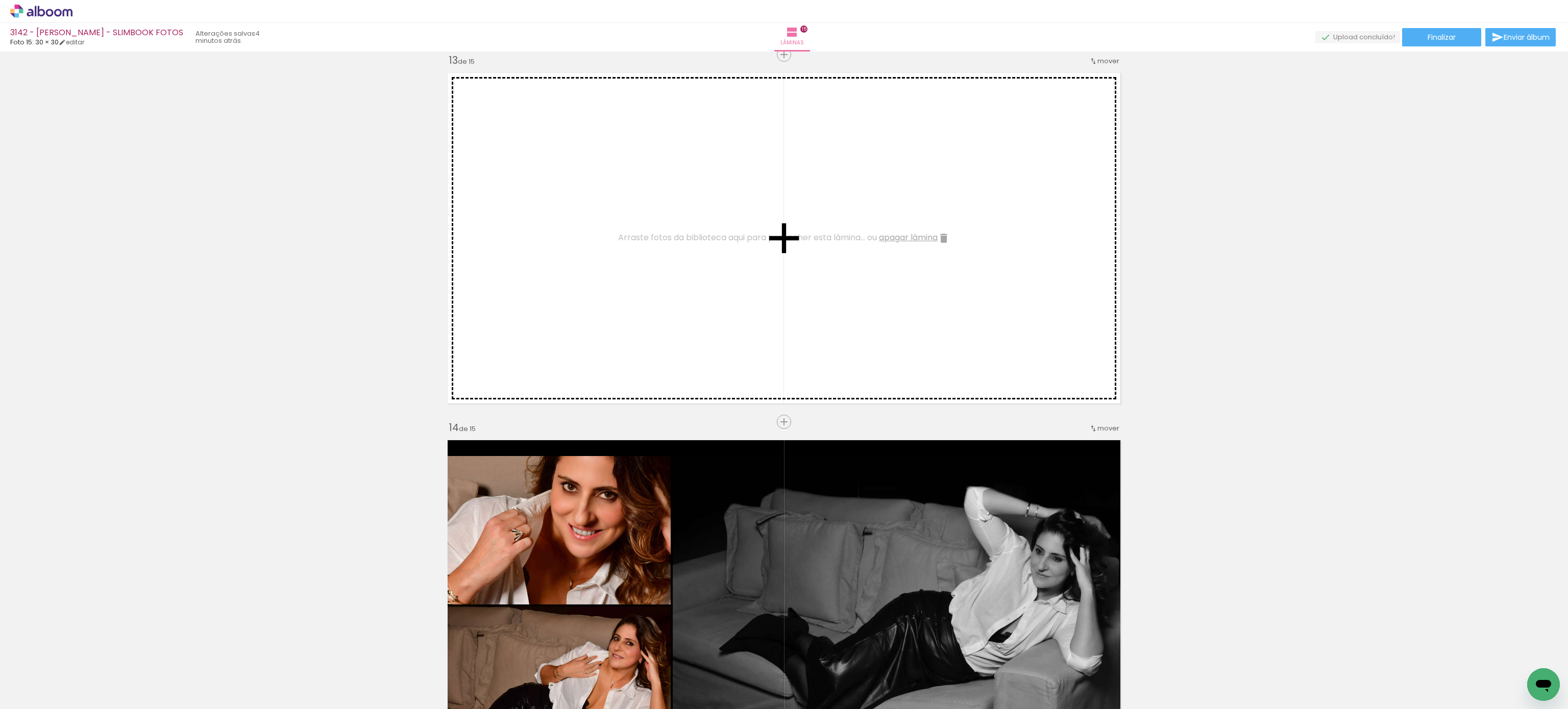
drag, startPoint x: 1218, startPoint y: 99, endPoint x: 671, endPoint y: 269, distance: 572.8
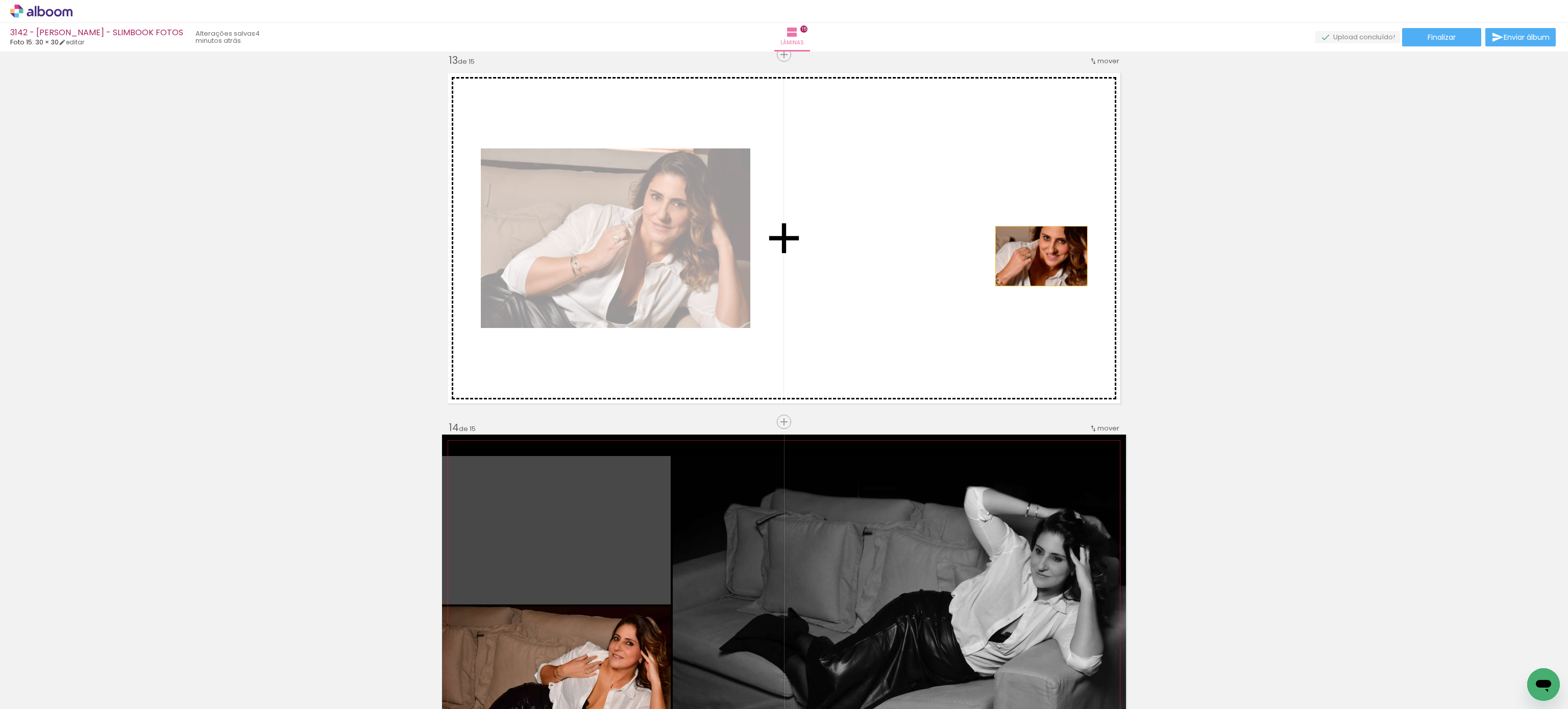
drag, startPoint x: 1049, startPoint y: 289, endPoint x: 1023, endPoint y: 271, distance: 31.6
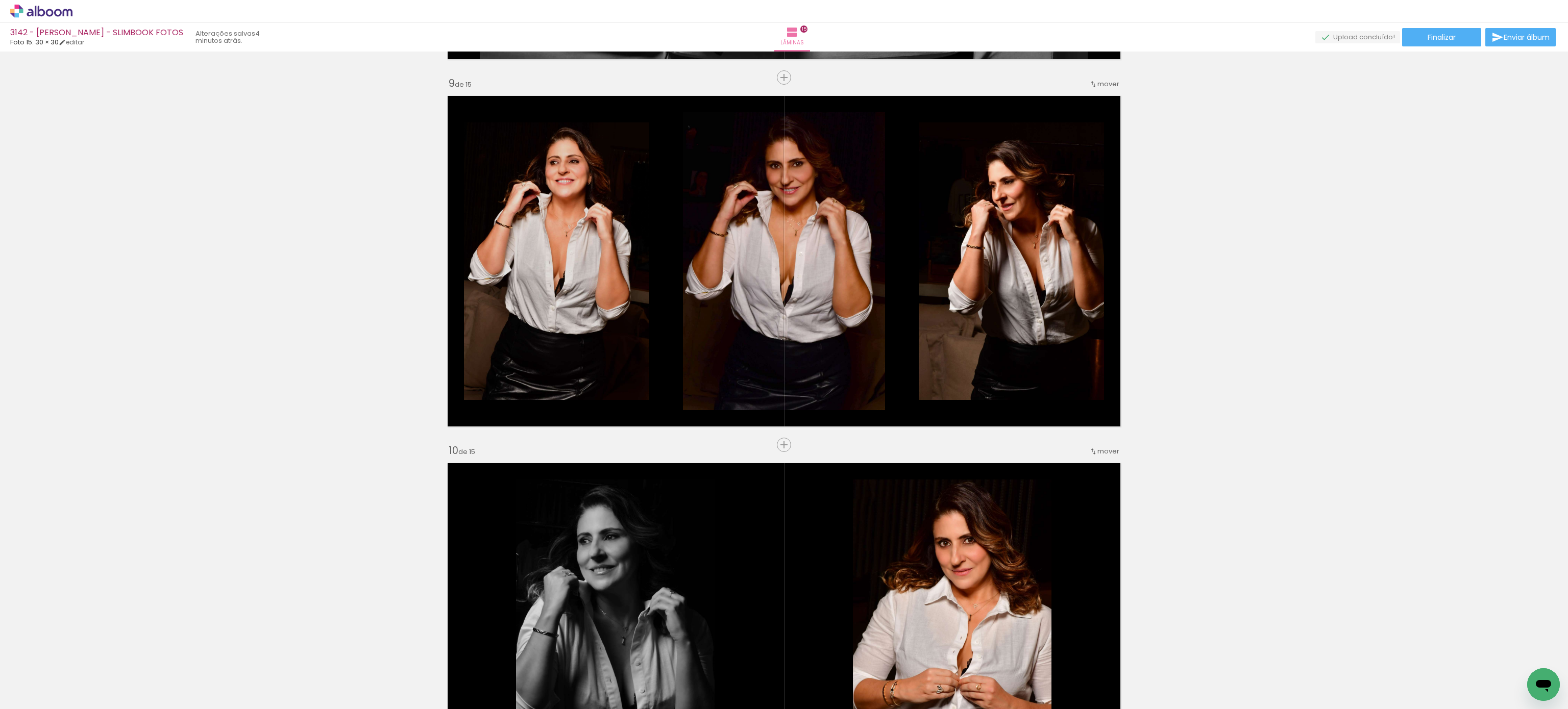
scroll to position [2891, 0]
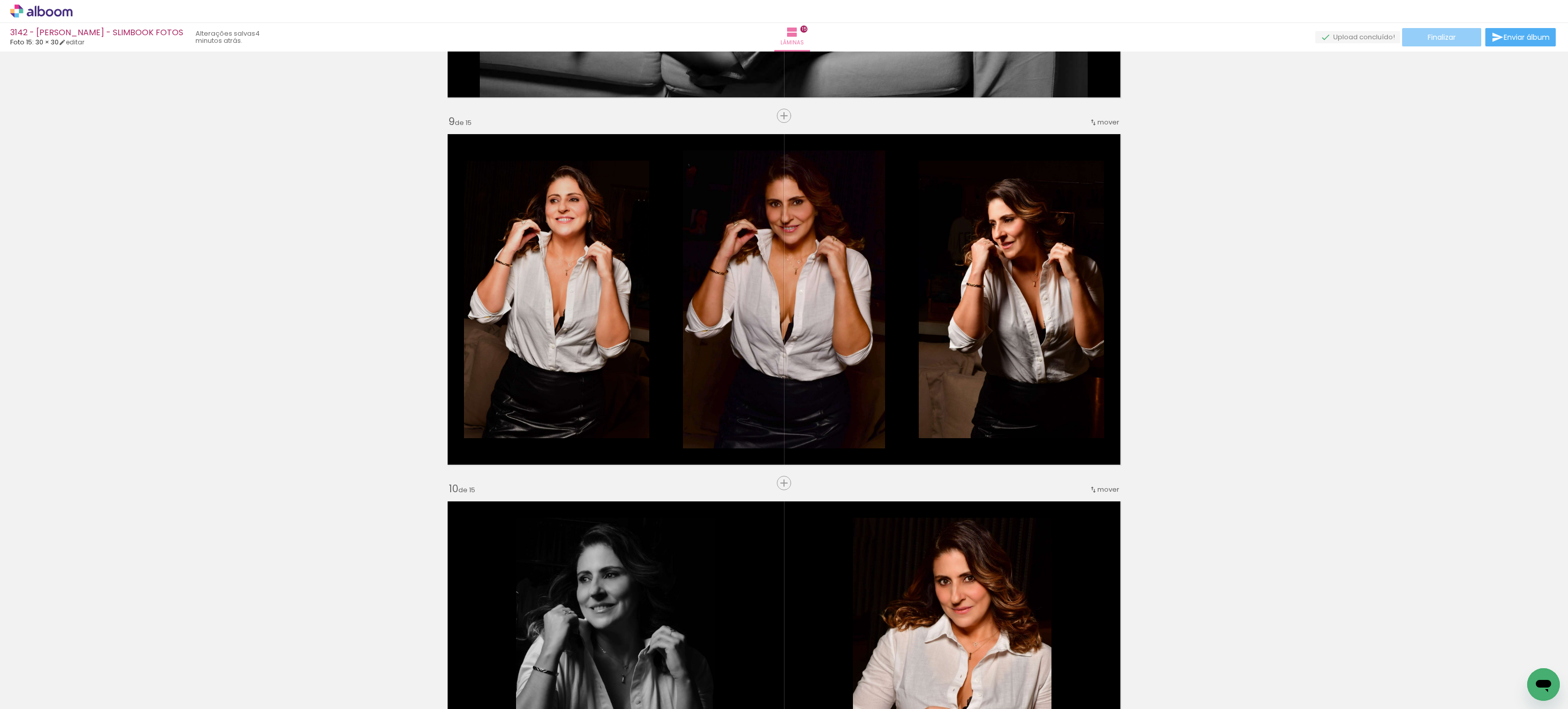
click at [1433, 39] on span "Finalizar" at bounding box center [1441, 37] width 28 height 7
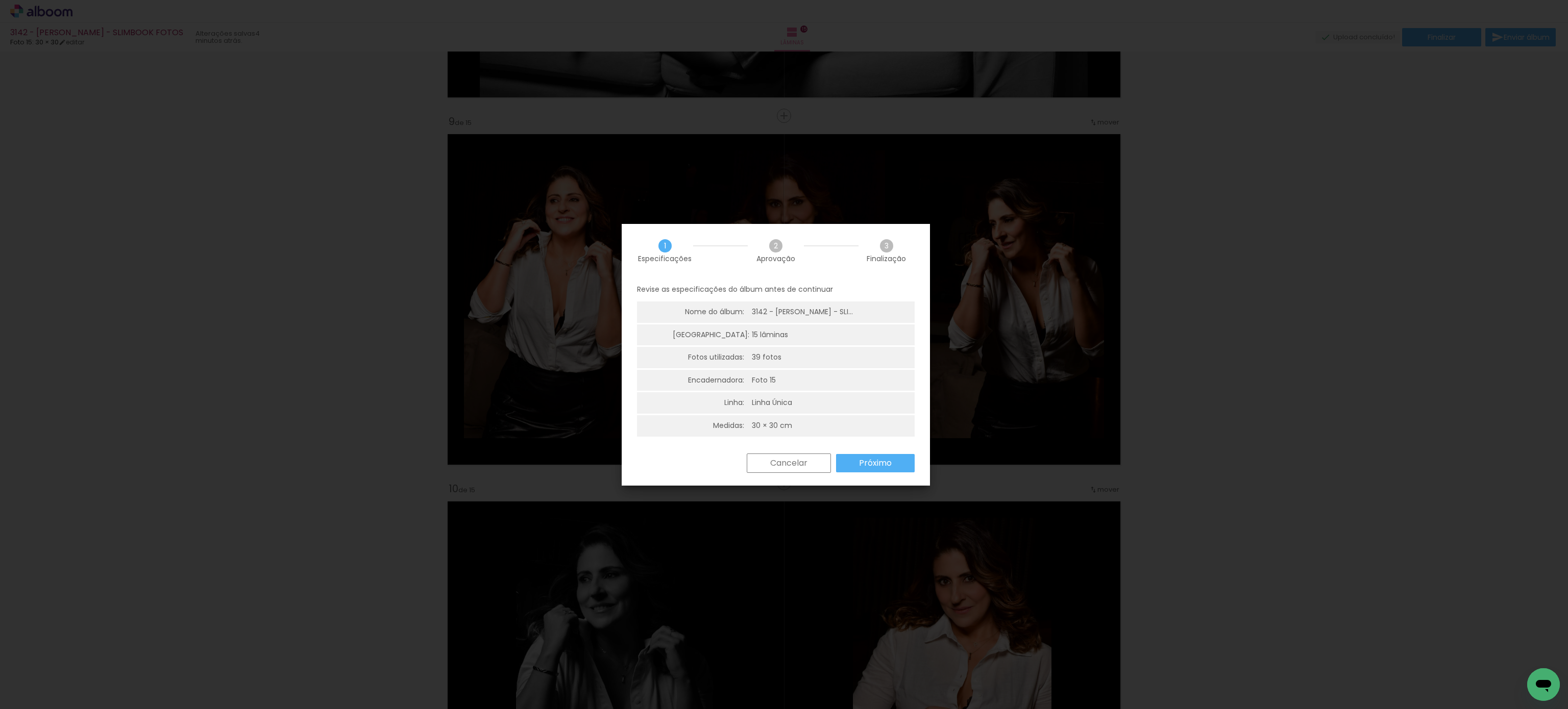
click at [898, 467] on paper-button "Próximo" at bounding box center [875, 463] width 79 height 18
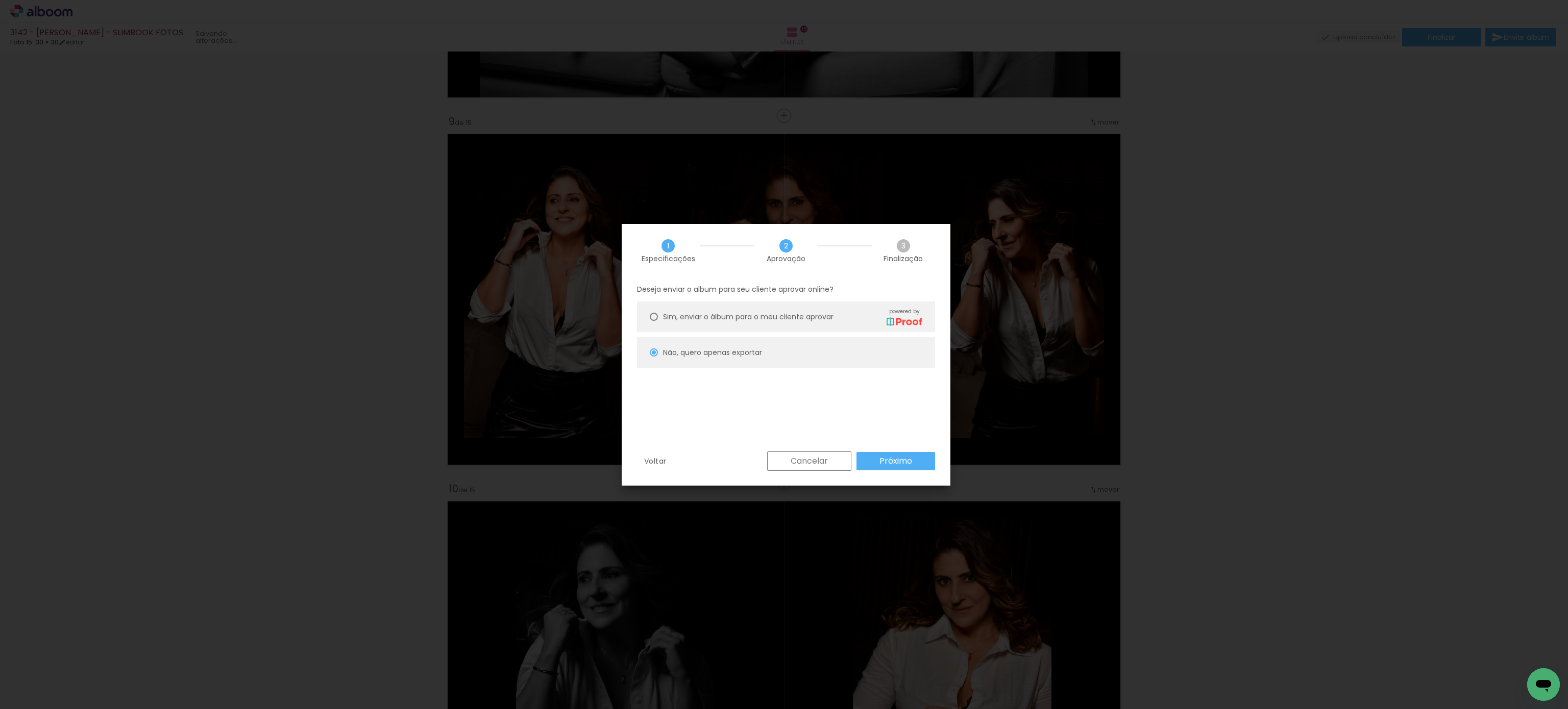
click at [915, 453] on paper-button "Próximo" at bounding box center [896, 460] width 79 height 18
type input "Alta, 300 DPI"
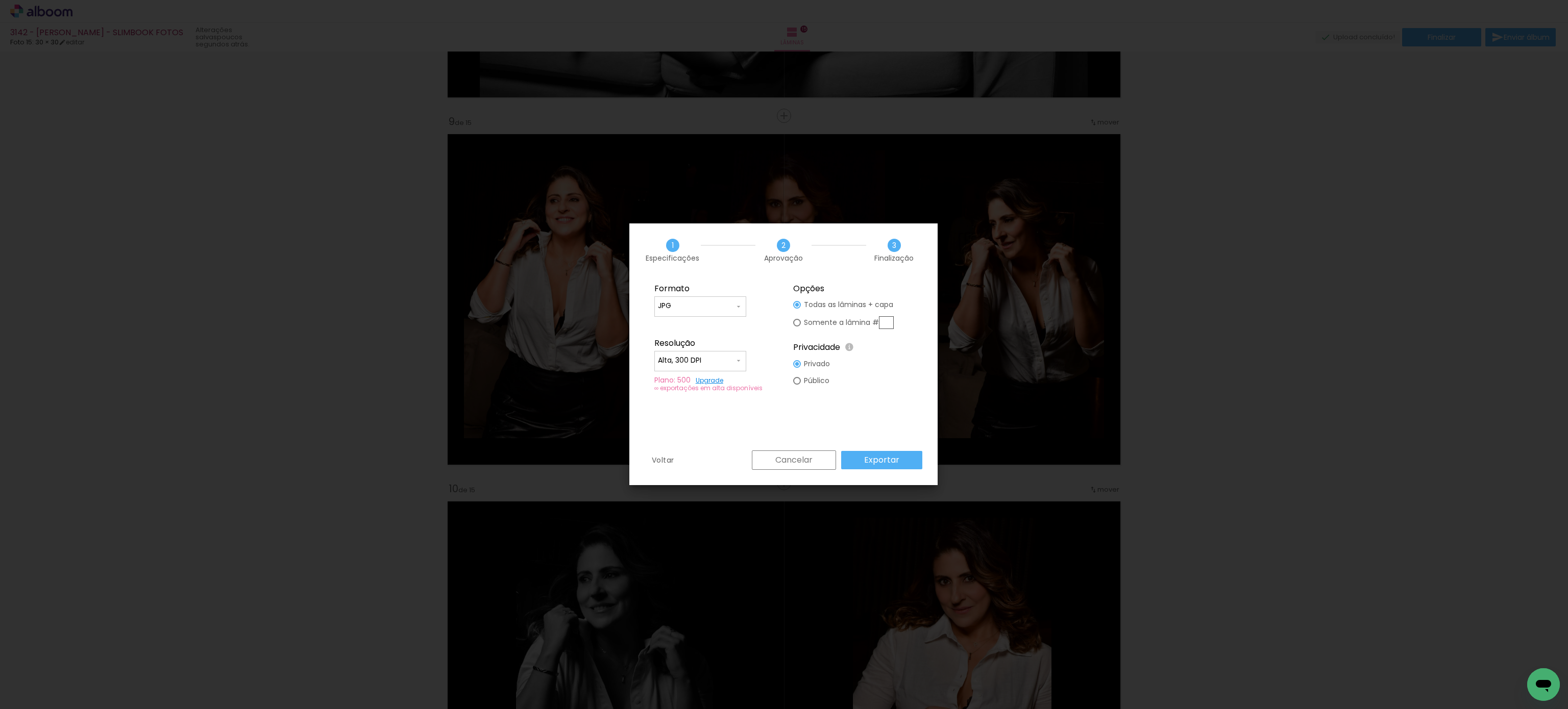
click at [0, 0] on slot "Exportar" at bounding box center [0, 0] width 0 height 0
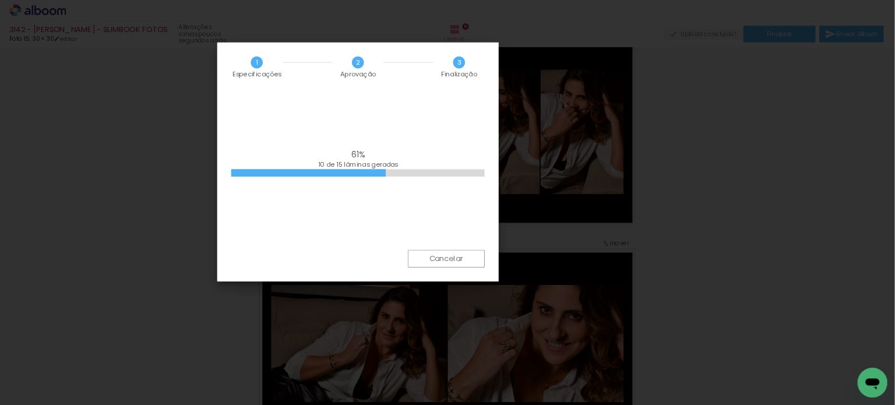
scroll to position [778, 0]
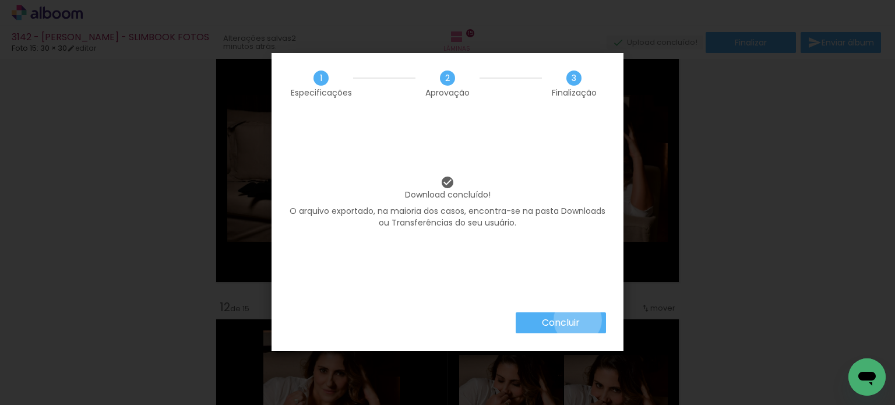
drag, startPoint x: 577, startPoint y: 320, endPoint x: 615, endPoint y: 245, distance: 83.7
click at [0, 0] on slot "Concluir" at bounding box center [0, 0] width 0 height 0
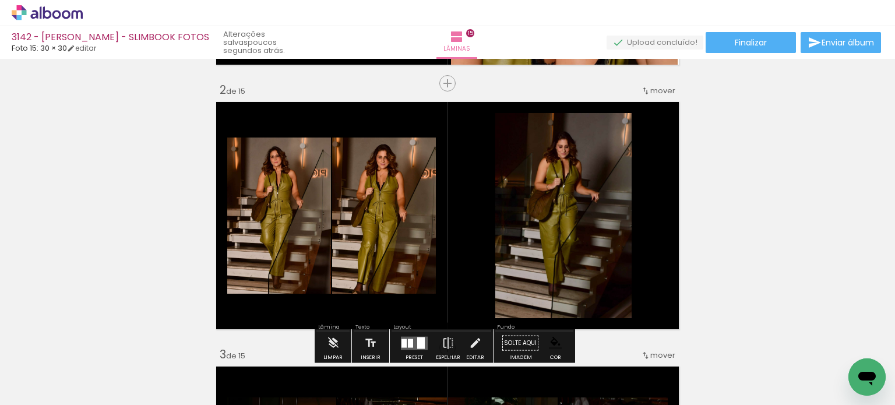
scroll to position [0, 0]
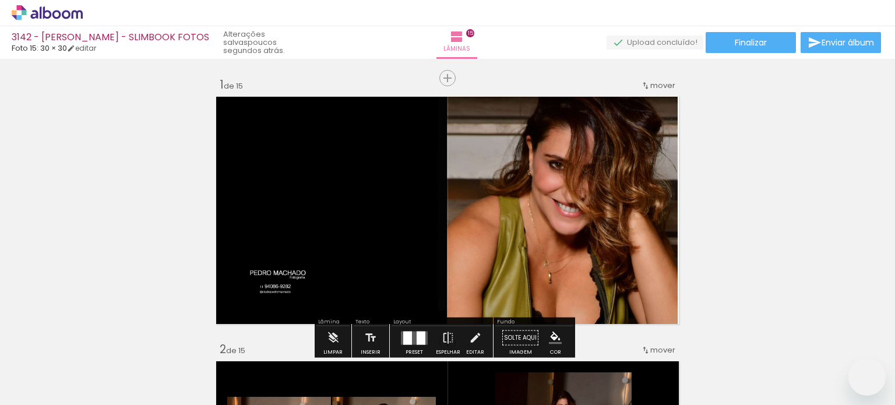
click at [603, 212] on quentale-photo at bounding box center [562, 210] width 231 height 235
click at [600, 208] on quentale-photo at bounding box center [562, 210] width 231 height 235
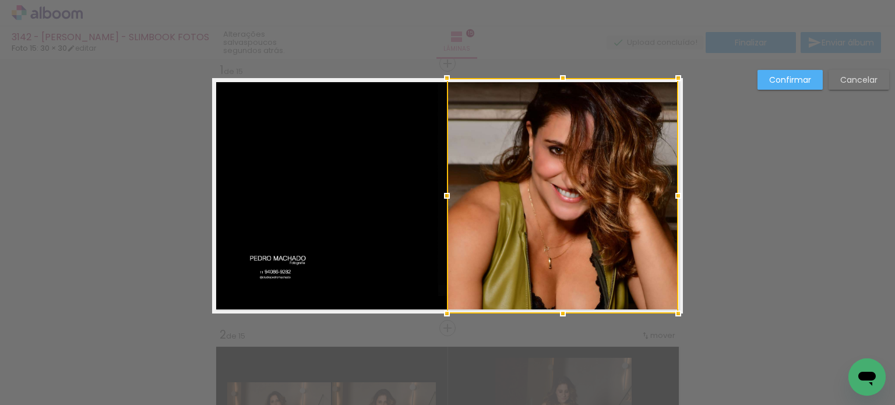
scroll to position [778, 0]
drag, startPoint x: 678, startPoint y: 196, endPoint x: 685, endPoint y: 196, distance: 7.6
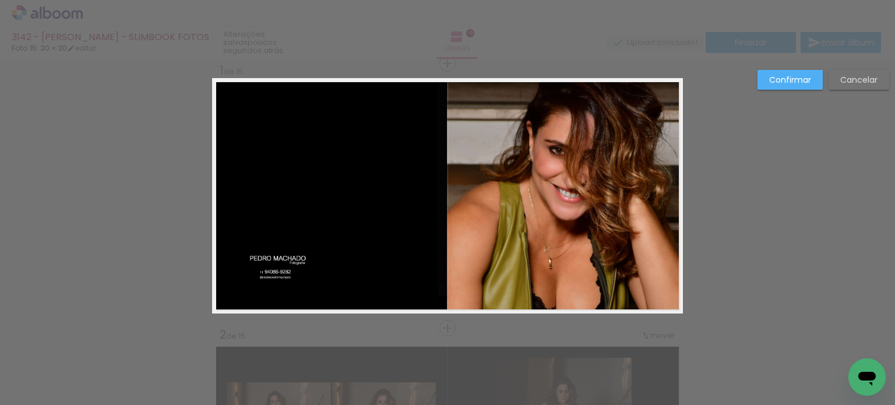
click at [648, 187] on quentale-photo at bounding box center [563, 195] width 232 height 235
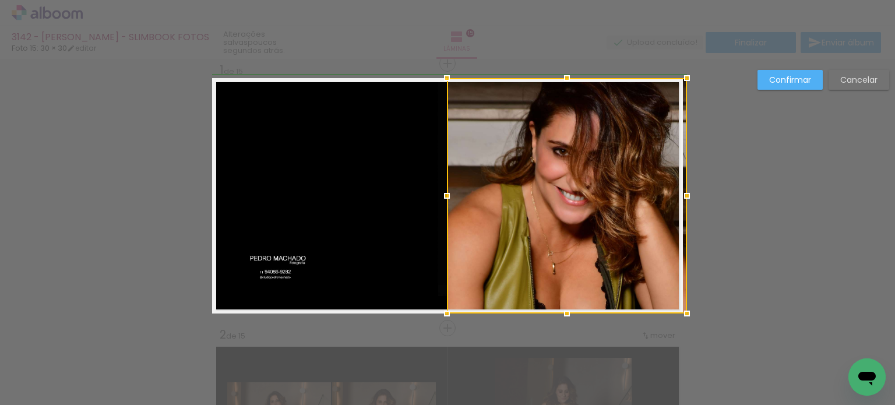
drag, startPoint x: 679, startPoint y: 191, endPoint x: 690, endPoint y: 198, distance: 12.8
click at [690, 198] on div at bounding box center [687, 195] width 23 height 23
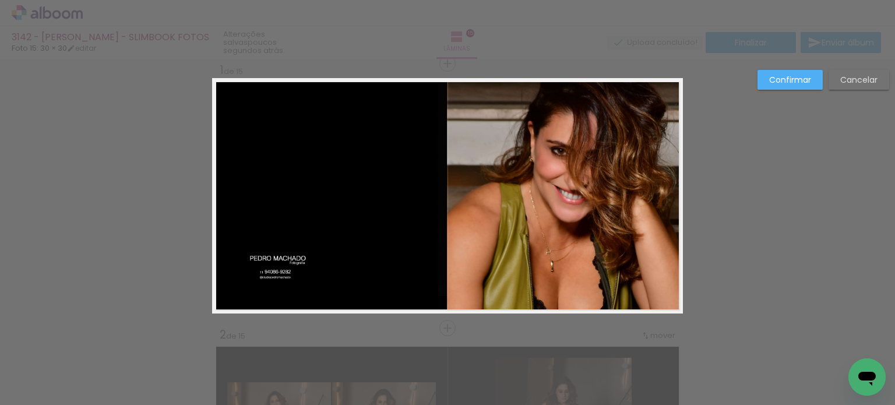
click at [582, 135] on quentale-photo at bounding box center [565, 195] width 236 height 235
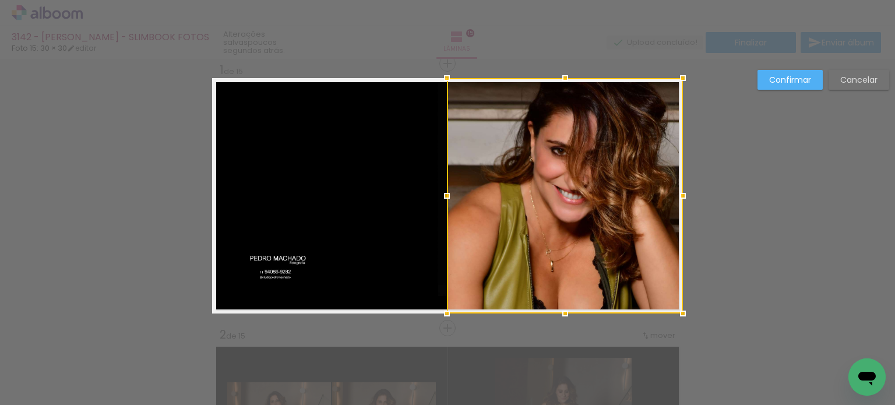
drag, startPoint x: 588, startPoint y: 130, endPoint x: 604, endPoint y: 143, distance: 20.8
click at [600, 144] on div at bounding box center [565, 195] width 236 height 235
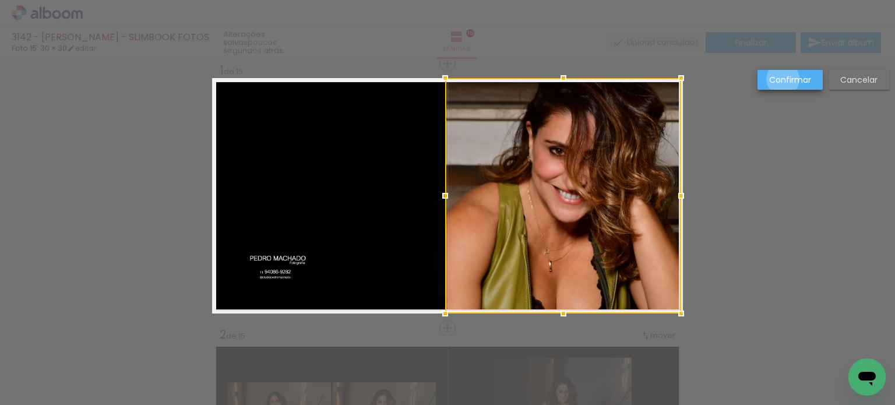
drag, startPoint x: 783, startPoint y: 79, endPoint x: 791, endPoint y: 91, distance: 13.9
click at [0, 0] on slot "Confirmar" at bounding box center [0, 0] width 0 height 0
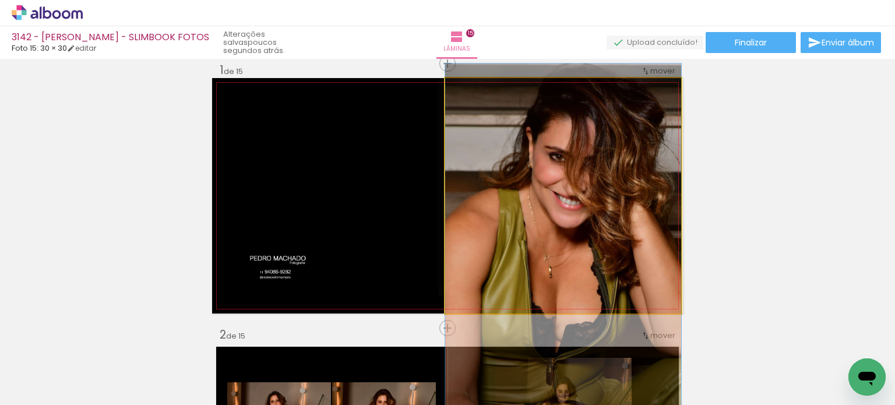
drag, startPoint x: 635, startPoint y: 157, endPoint x: 641, endPoint y: 164, distance: 9.9
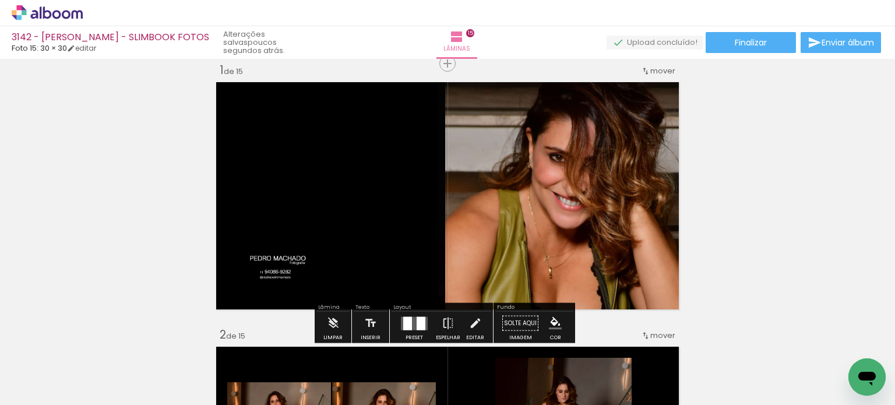
click at [578, 183] on quentale-photo at bounding box center [563, 195] width 236 height 235
click at [573, 193] on quentale-photo at bounding box center [563, 195] width 236 height 235
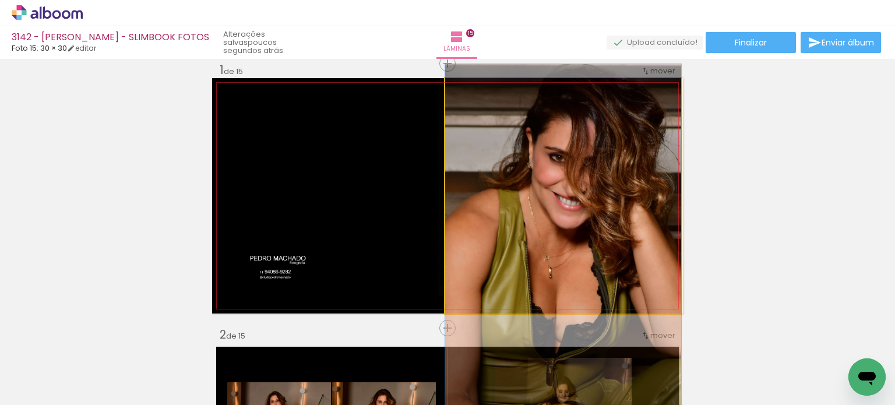
drag, startPoint x: 573, startPoint y: 191, endPoint x: 563, endPoint y: 188, distance: 10.9
click at [574, 191] on quentale-photo at bounding box center [563, 195] width 236 height 235
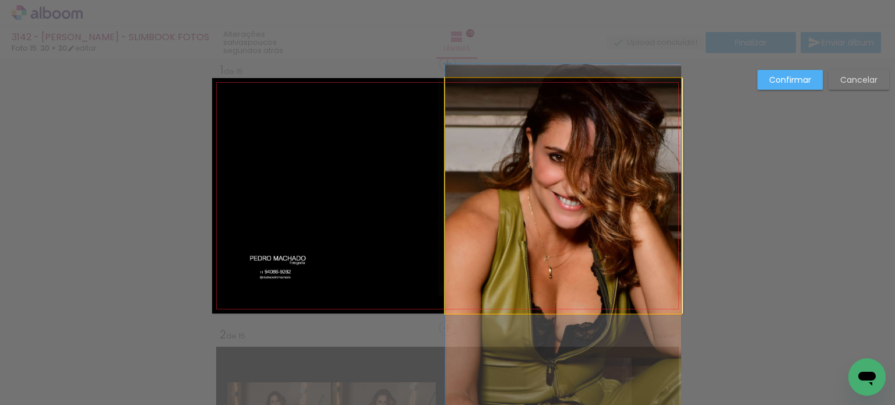
click at [445, 189] on quentale-photo at bounding box center [563, 195] width 236 height 235
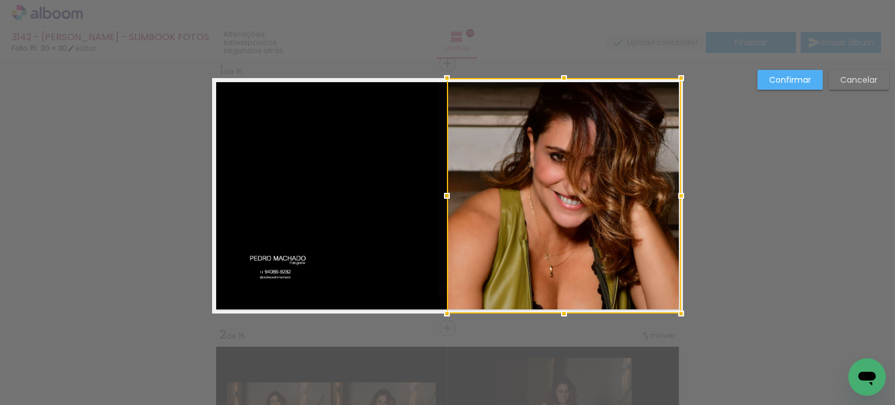
drag, startPoint x: 439, startPoint y: 195, endPoint x: 428, endPoint y: 193, distance: 11.3
click at [427, 194] on album-spread "1 de 15" at bounding box center [447, 195] width 471 height 235
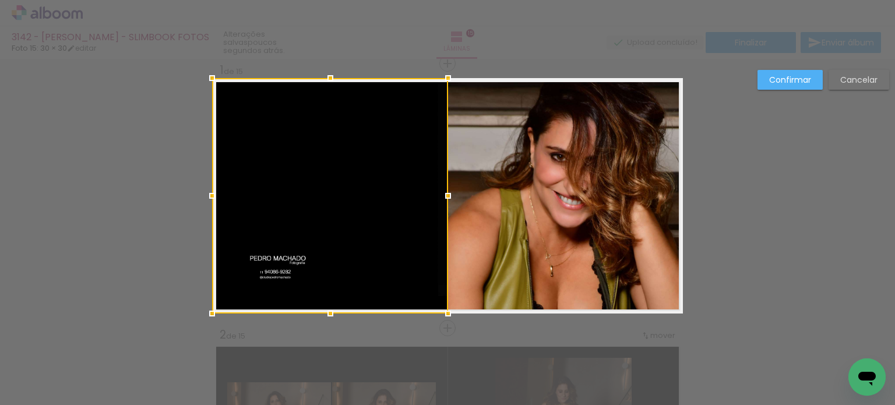
drag, startPoint x: 772, startPoint y: 77, endPoint x: 780, endPoint y: 79, distance: 8.3
click at [0, 0] on slot "Confirmar" at bounding box center [0, 0] width 0 height 0
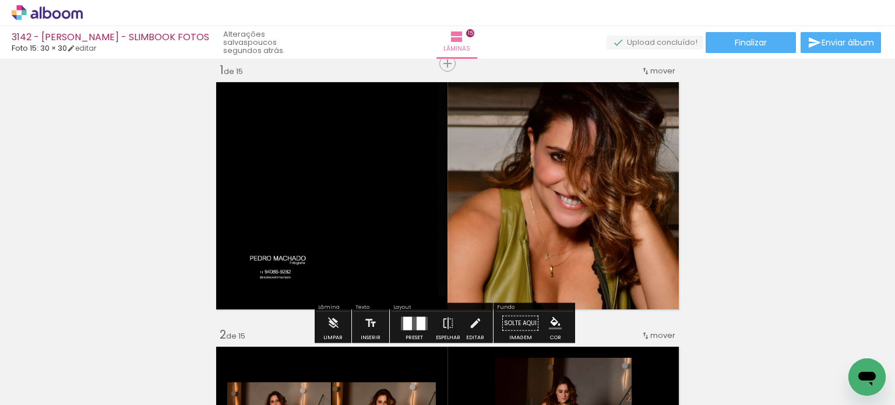
click at [747, 31] on div "3142 - PATRICIA VALTAPELE - SLIMBOOK FOTOS Foto 15: 30 × 30 editar poucos segun…" at bounding box center [447, 29] width 895 height 59
click at [747, 45] on span "Finalizar" at bounding box center [751, 42] width 32 height 8
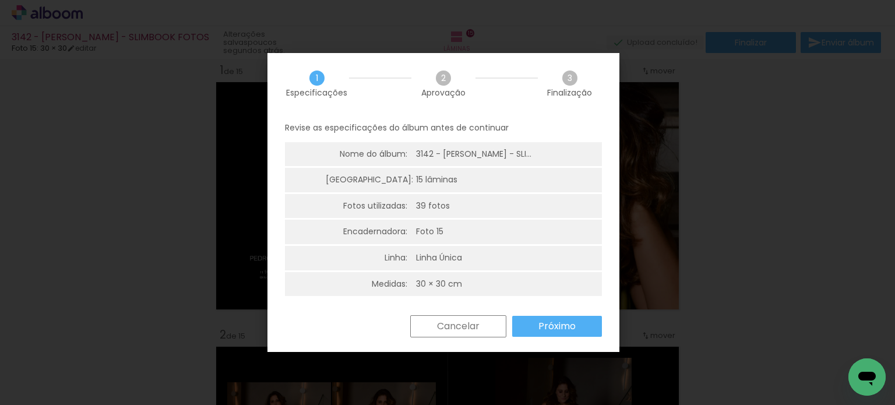
click at [559, 317] on paper-button "Próximo" at bounding box center [557, 326] width 90 height 21
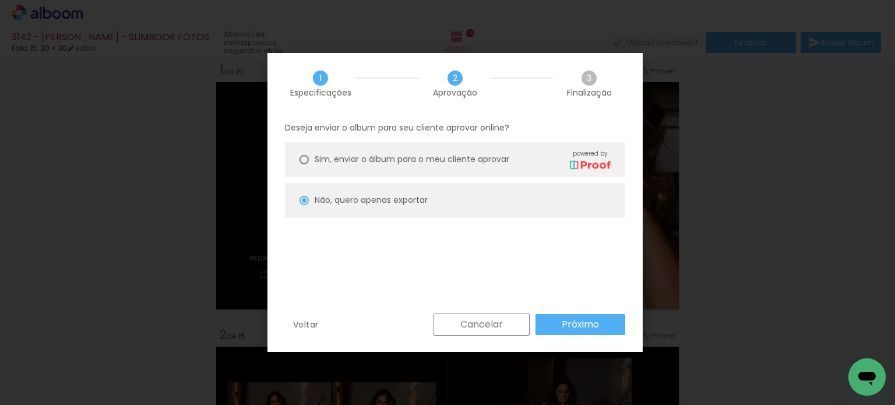
click at [0, 0] on slot "Próximo" at bounding box center [0, 0] width 0 height 0
type input "Alta, 300 DPI"
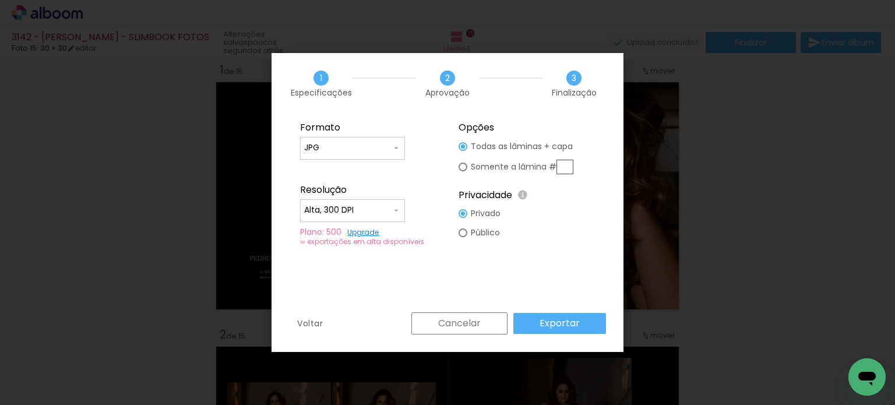
click at [568, 167] on input "text" at bounding box center [565, 167] width 17 height 15
type paper-radio-button "on"
type input "1"
click at [0, 0] on slot "Exportar" at bounding box center [0, 0] width 0 height 0
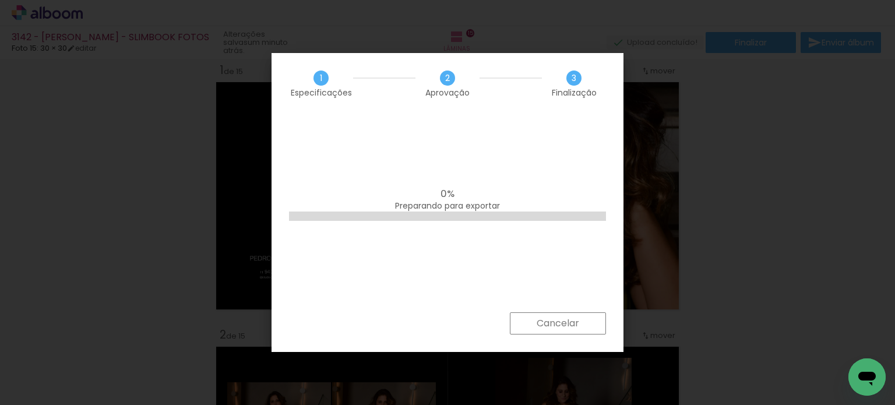
drag, startPoint x: 543, startPoint y: 324, endPoint x: 697, endPoint y: 324, distance: 153.9
click at [0, 0] on slot "Cancelar" at bounding box center [0, 0] width 0 height 0
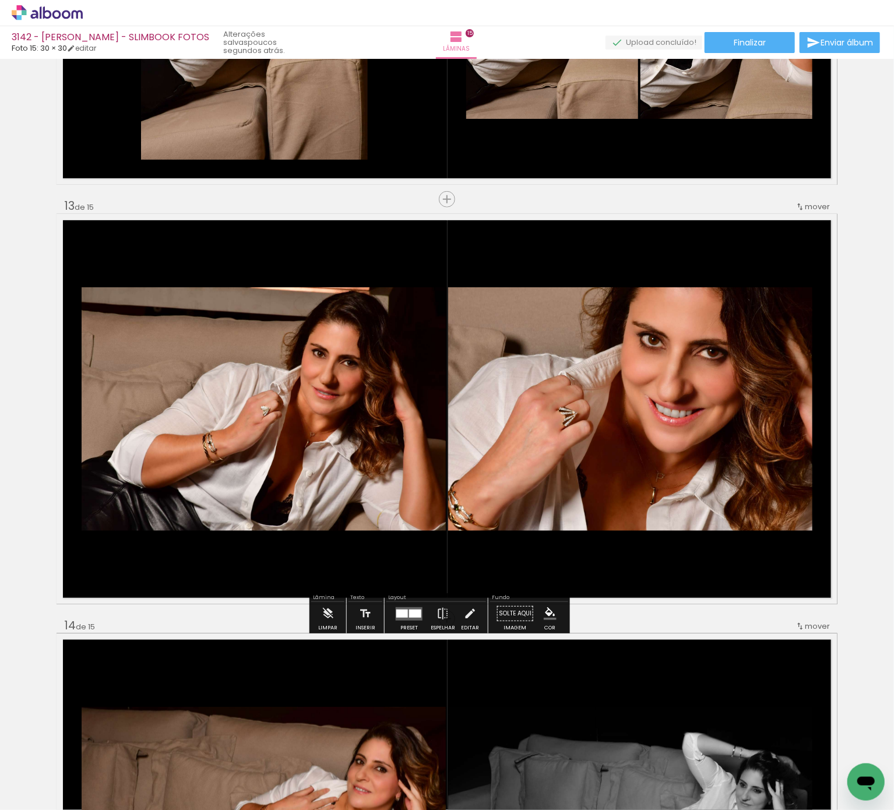
scroll to position [4870, 0]
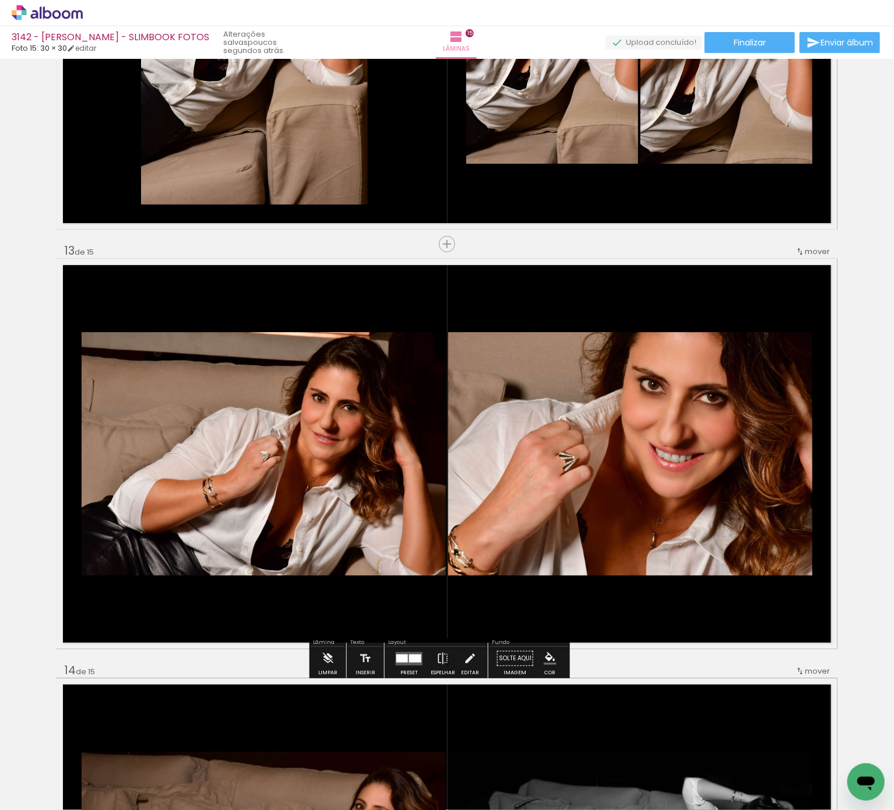
click at [547, 405] on iron-icon "color picker" at bounding box center [550, 658] width 13 height 13
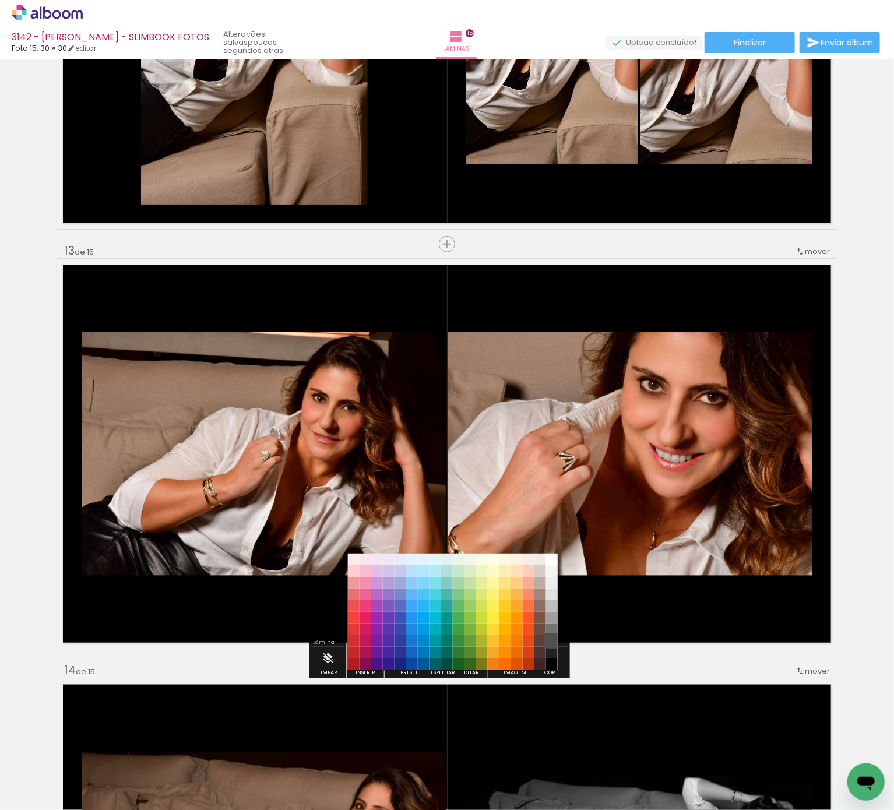
click at [554, 405] on paper-item "#515151" at bounding box center [552, 641] width 12 height 12
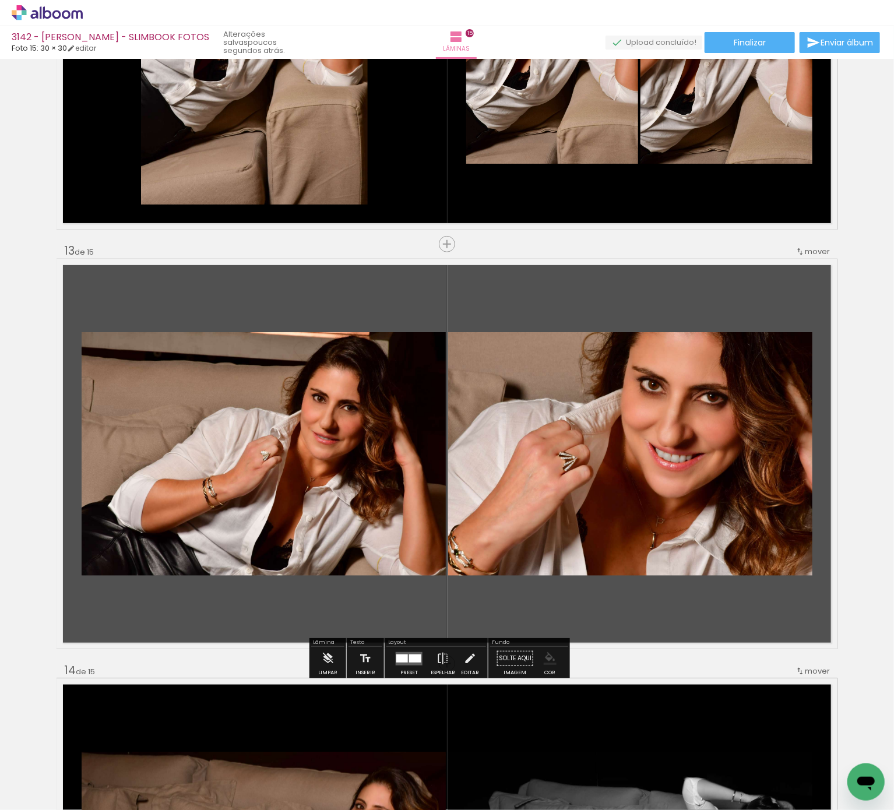
click at [539, 405] on paper-menu-button "#ffebee #ffcdd2 #ef9a9a #e57373 #ef5350 #f44336 #e53935 #d32f2f #c62828 #b71c1c…" at bounding box center [550, 659] width 22 height 22
click at [546, 405] on iron-icon "color picker" at bounding box center [550, 658] width 13 height 13
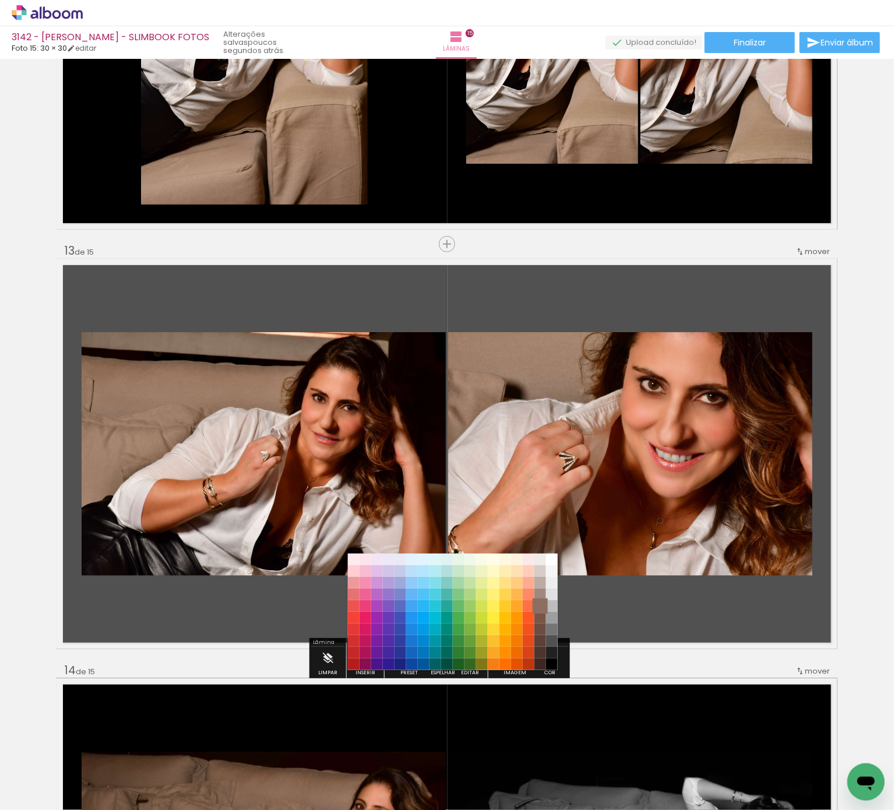
click at [543, 405] on paper-item "#8d6e63" at bounding box center [541, 606] width 12 height 12
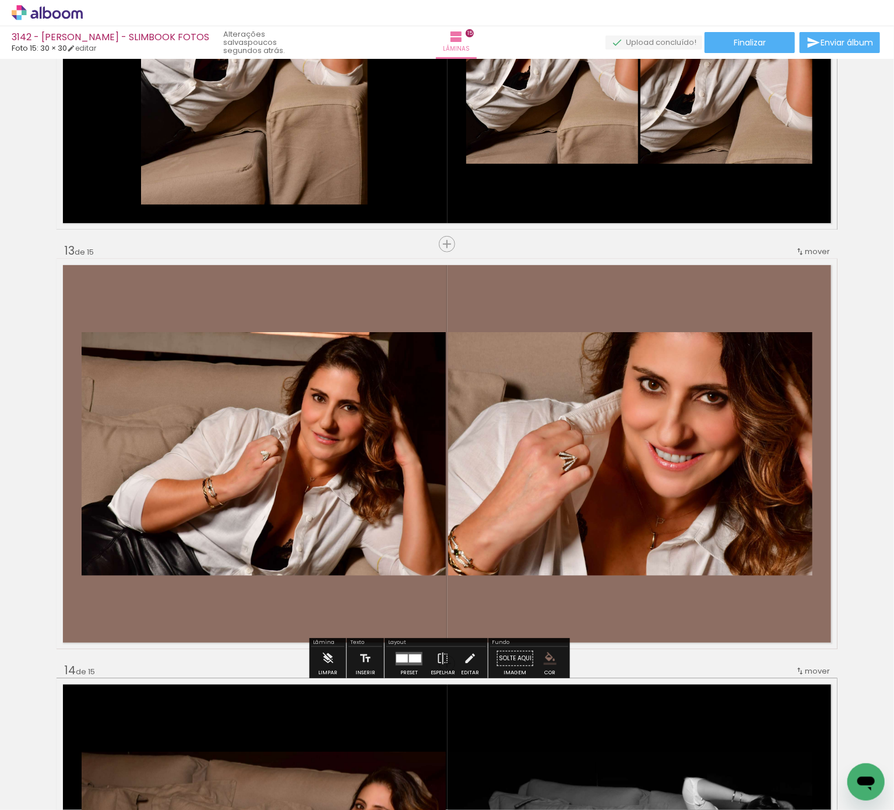
click at [551, 405] on iron-icon "color picker" at bounding box center [550, 658] width 13 height 13
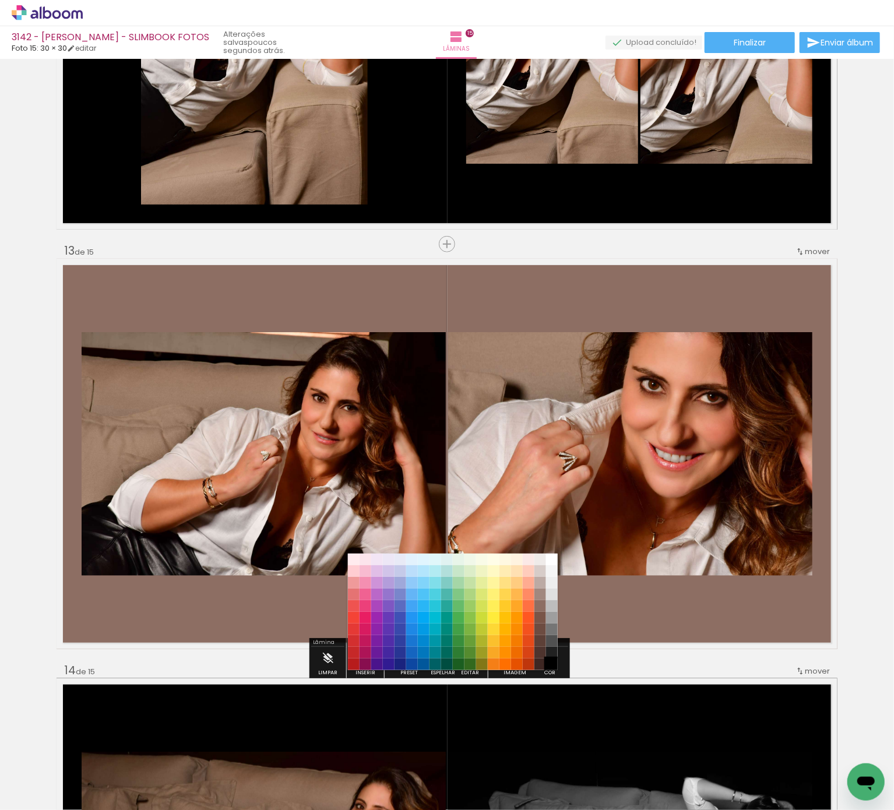
click at [550, 405] on paper-item "#000000" at bounding box center [552, 665] width 12 height 12
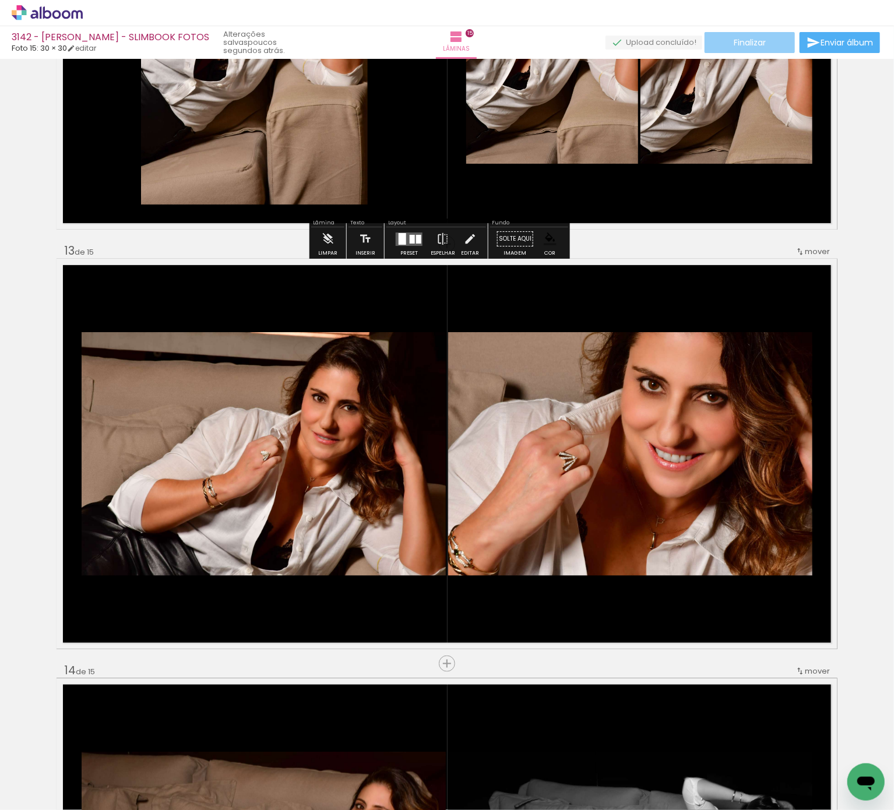
drag, startPoint x: 773, startPoint y: 41, endPoint x: 776, endPoint y: 47, distance: 7.0
click at [775, 43] on paper-button "Finalizar" at bounding box center [750, 42] width 90 height 21
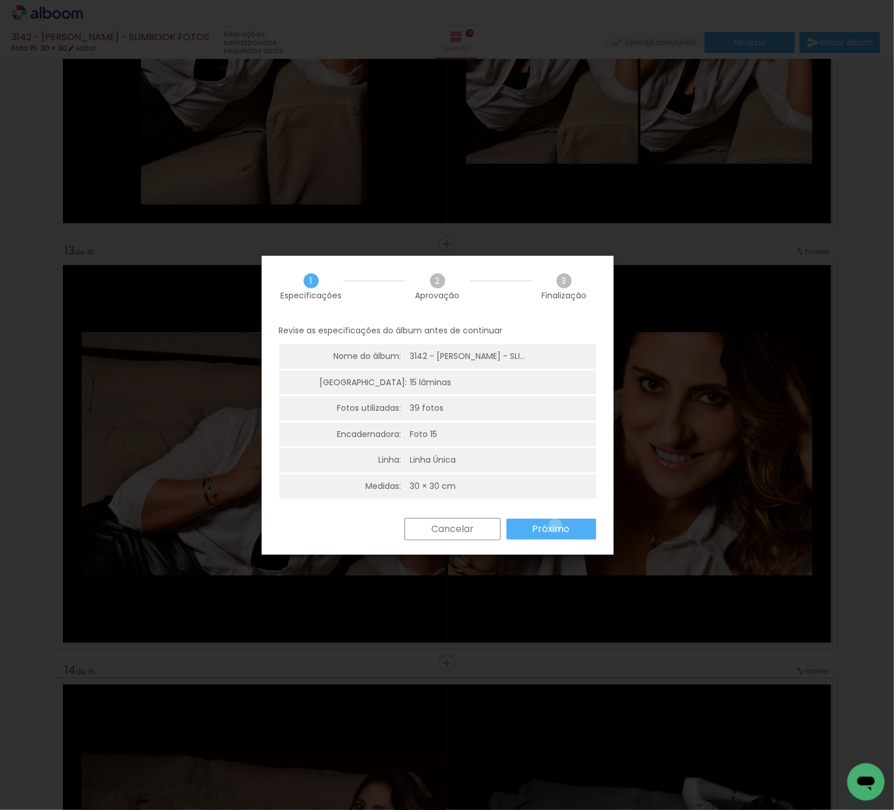
click at [0, 0] on slot "Próximo" at bounding box center [0, 0] width 0 height 0
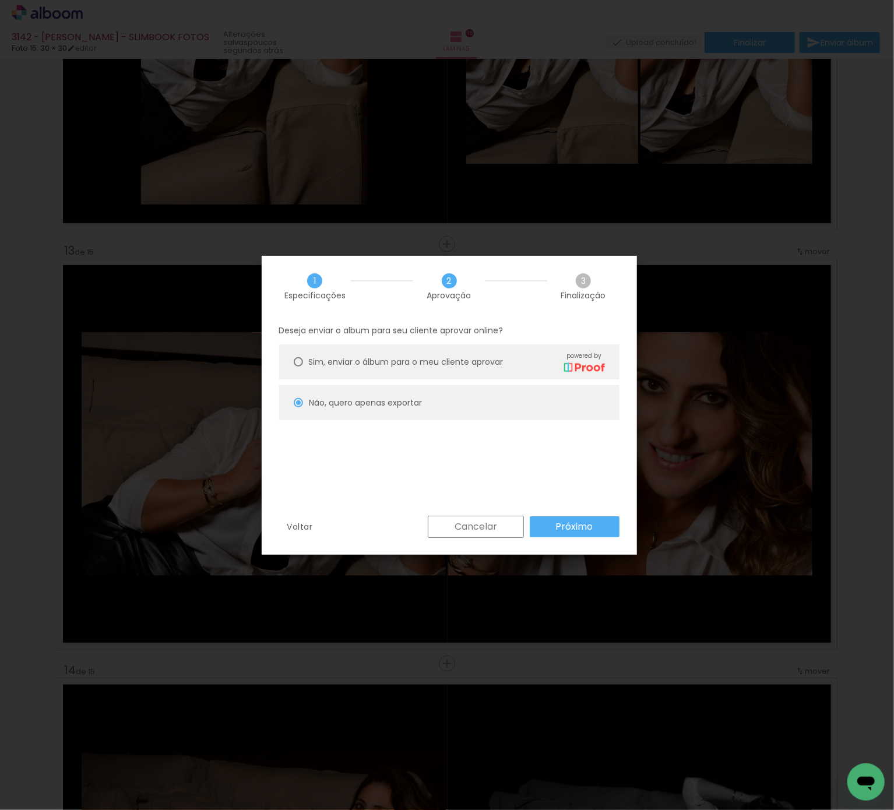
click at [554, 405] on paper-button "Próximo" at bounding box center [575, 526] width 90 height 21
type input "Alta, 300 DPI"
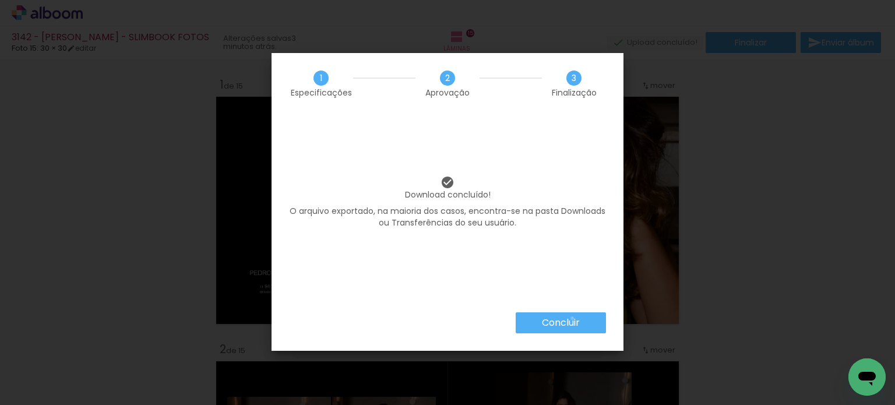
drag, startPoint x: 572, startPoint y: 318, endPoint x: 550, endPoint y: 307, distance: 24.2
click at [0, 0] on slot "Concluir" at bounding box center [0, 0] width 0 height 0
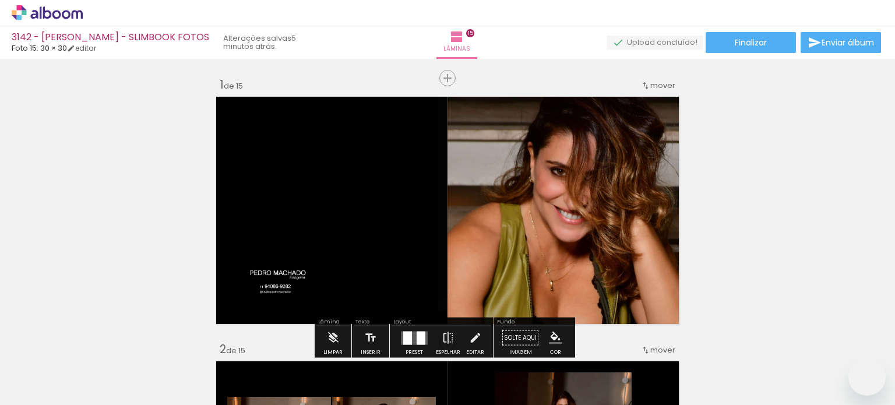
scroll to position [291, 0]
